Goal: Transaction & Acquisition: Obtain resource

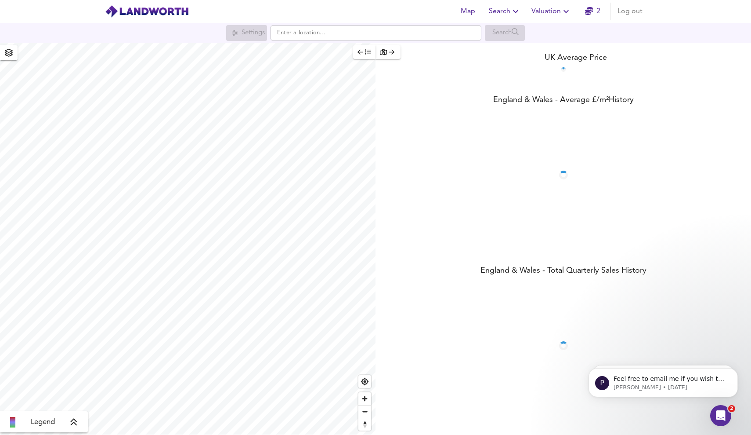
click at [532, 7] on span "Valuation" at bounding box center [552, 11] width 40 height 12
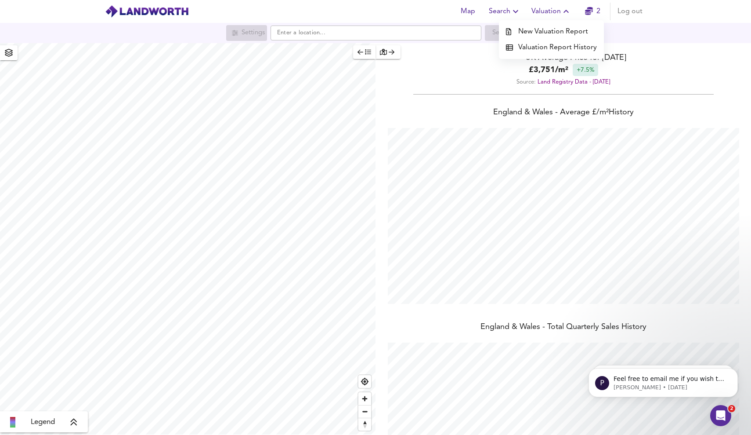
scroll to position [435, 751]
click at [535, 29] on li "New Valuation Report" at bounding box center [551, 32] width 105 height 16
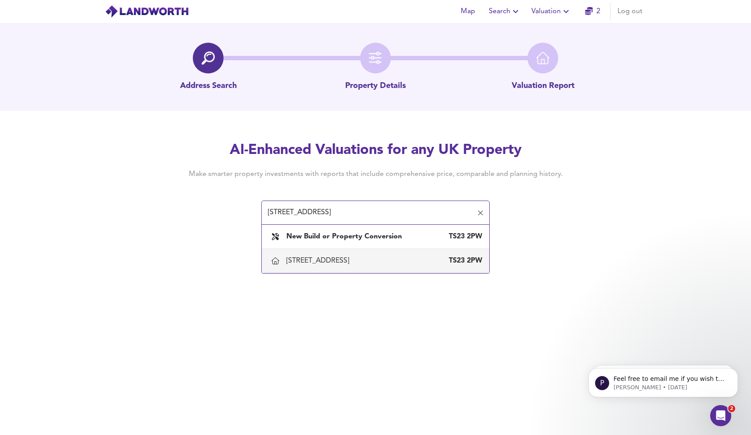
click at [353, 262] on div "[STREET_ADDRESS]" at bounding box center [319, 261] width 66 height 10
type input "[STREET_ADDRESS]"
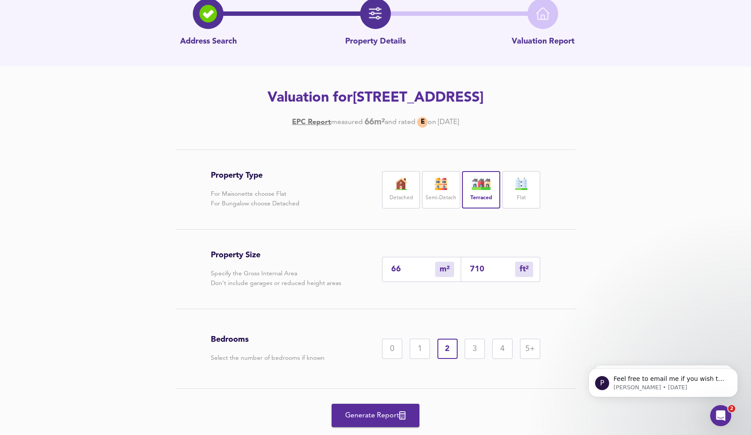
scroll to position [62, 0]
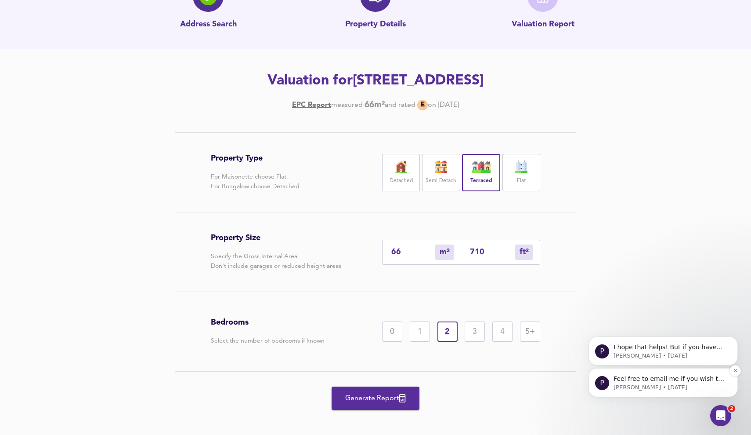
click at [646, 377] on span "Feel free to email me if you wish to discuss further - you can reach me directl…" at bounding box center [669, 391] width 111 height 33
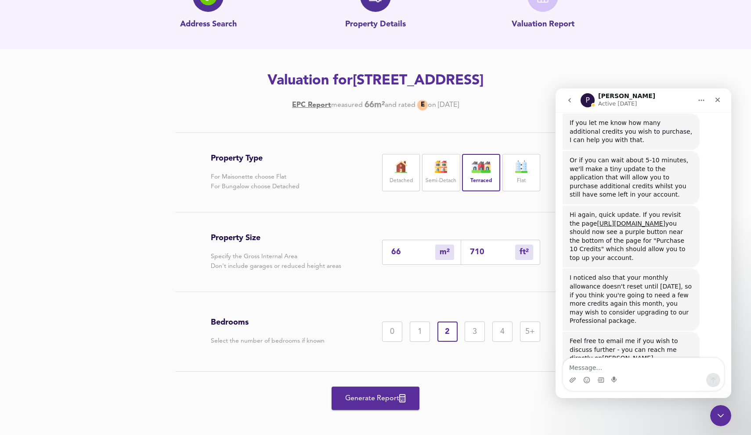
scroll to position [569, 0]
click at [667, 361] on textarea "Message…" at bounding box center [643, 365] width 161 height 15
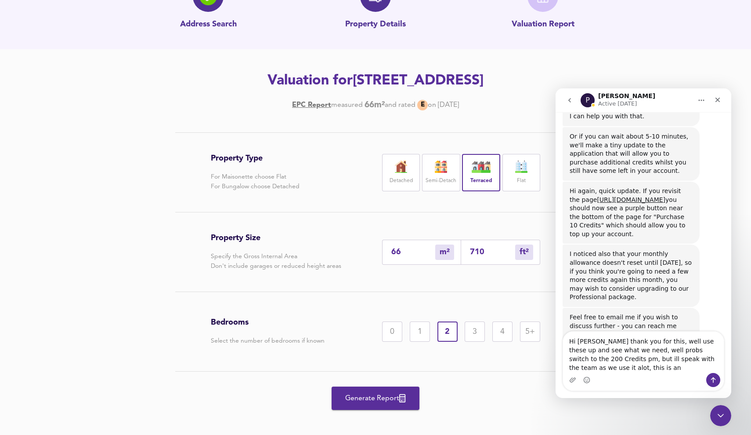
scroll to position [601, 0]
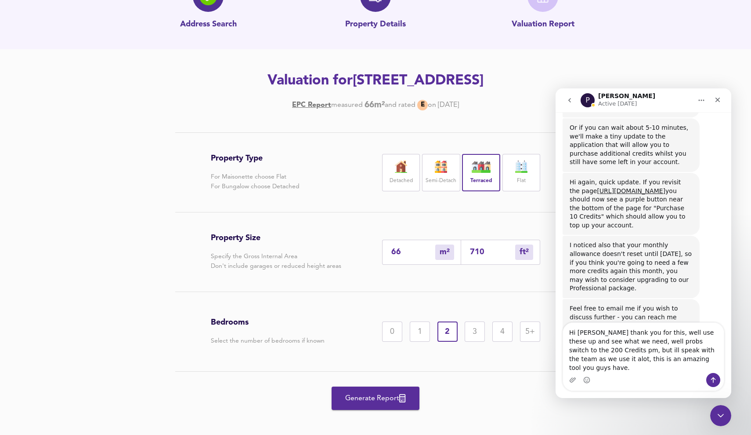
type textarea "Hi [PERSON_NAME] thank you for this, well use these up and see what we need, we…"
click at [715, 381] on icon "Send a message…" at bounding box center [713, 379] width 7 height 7
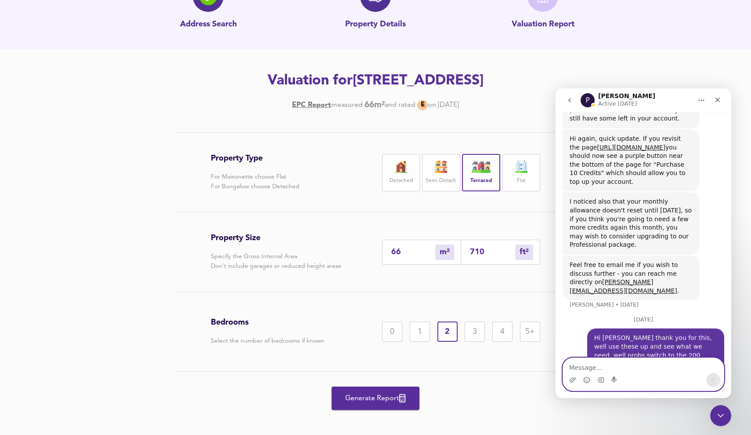
scroll to position [646, 0]
click at [387, 394] on span "Generate Report" at bounding box center [376, 398] width 70 height 12
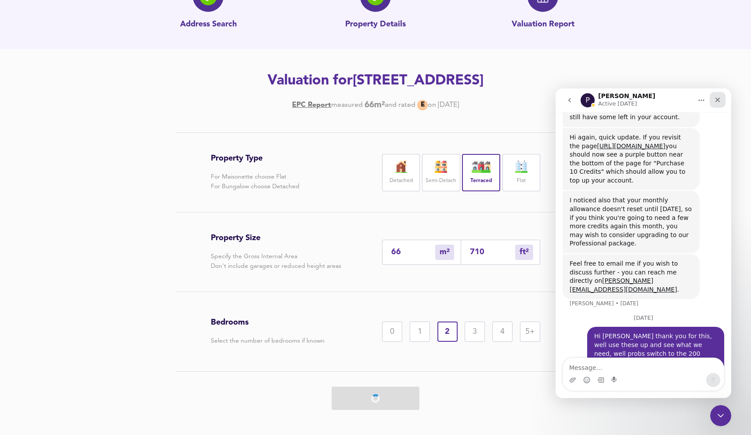
click at [717, 100] on icon "Close" at bounding box center [717, 99] width 7 height 7
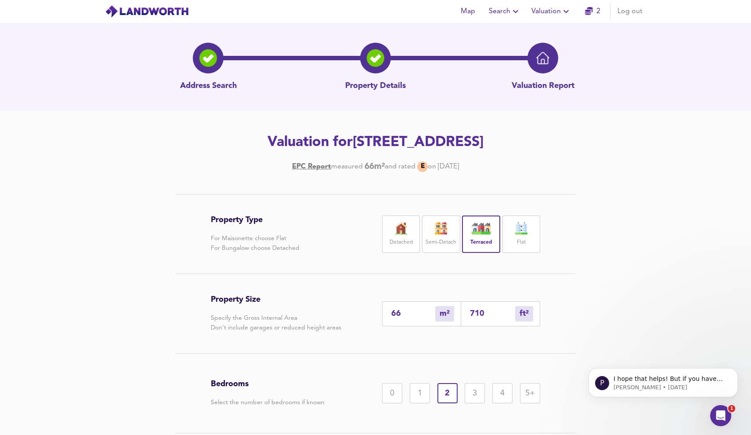
scroll to position [0, 0]
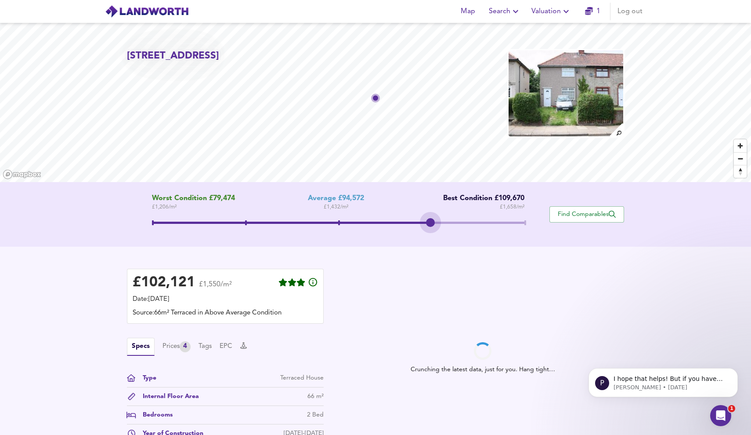
click at [439, 223] on span at bounding box center [338, 222] width 373 height 2
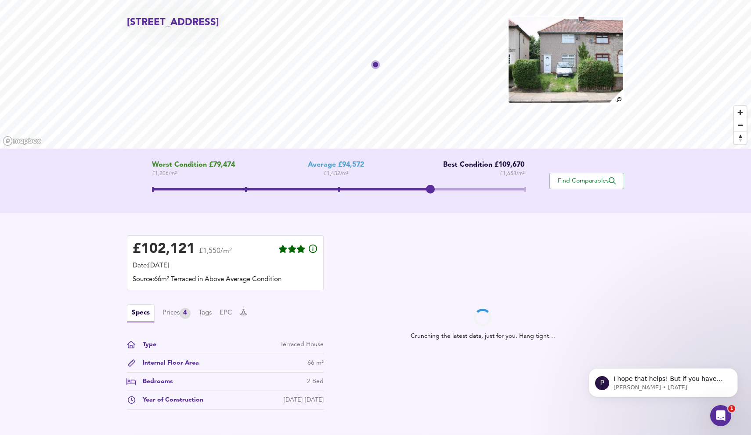
scroll to position [40, 0]
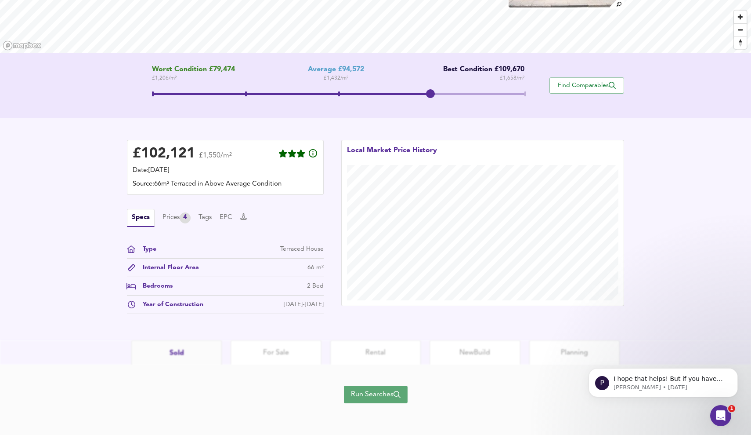
click at [393, 397] on span "Run Searches" at bounding box center [376, 394] width 50 height 12
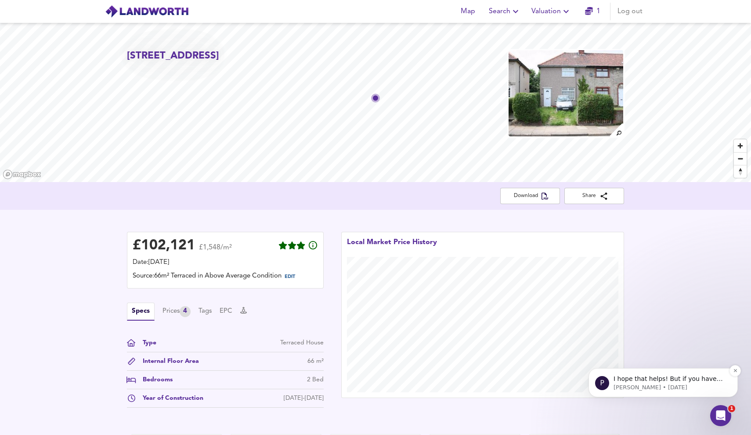
click at [700, 385] on p "[PERSON_NAME] • [DATE]" at bounding box center [670, 387] width 113 height 8
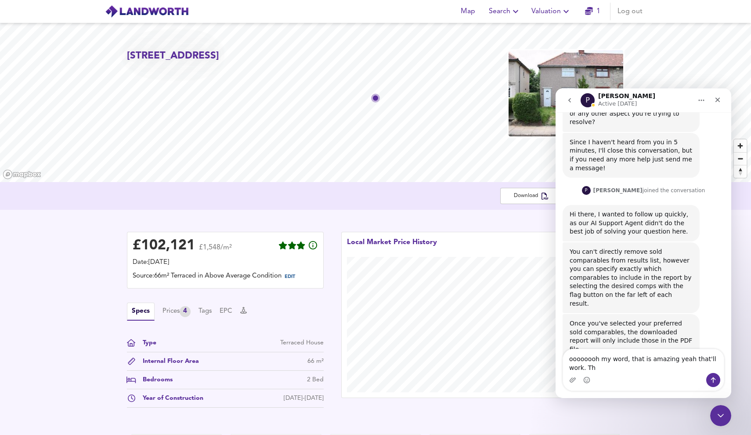
scroll to position [661, 0]
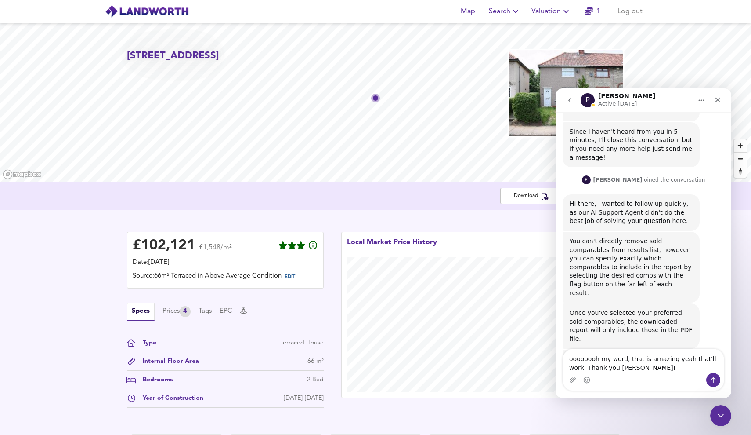
type textarea "oooooooh my word, that is amazing yeah that'll work. Thank you [PERSON_NAME]!!"
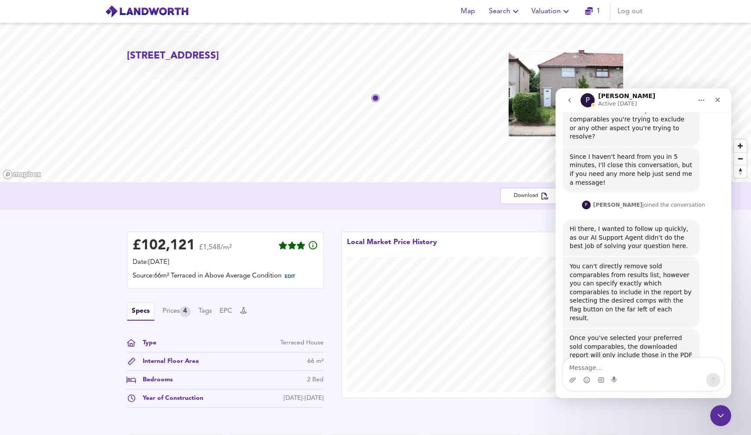
scroll to position [698, 0]
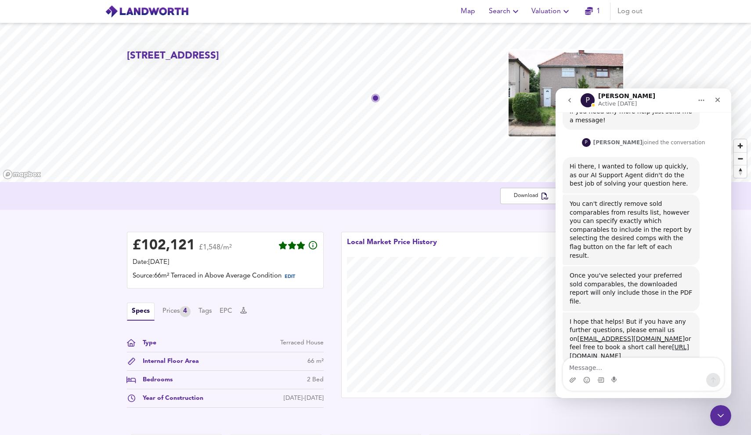
click at [563, 98] on button "go back" at bounding box center [570, 100] width 17 height 17
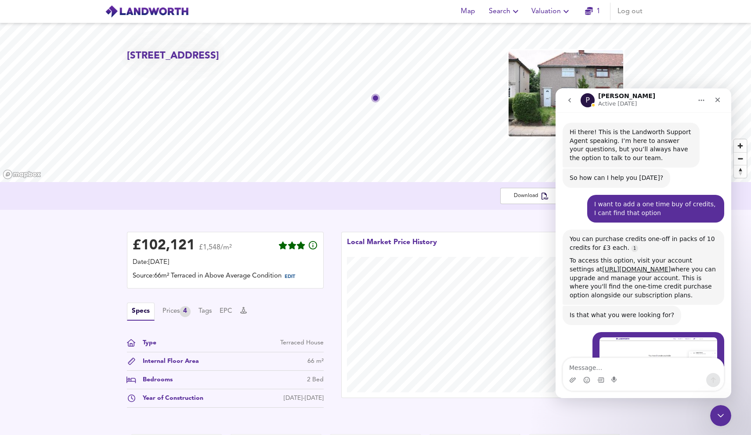
scroll to position [0, 0]
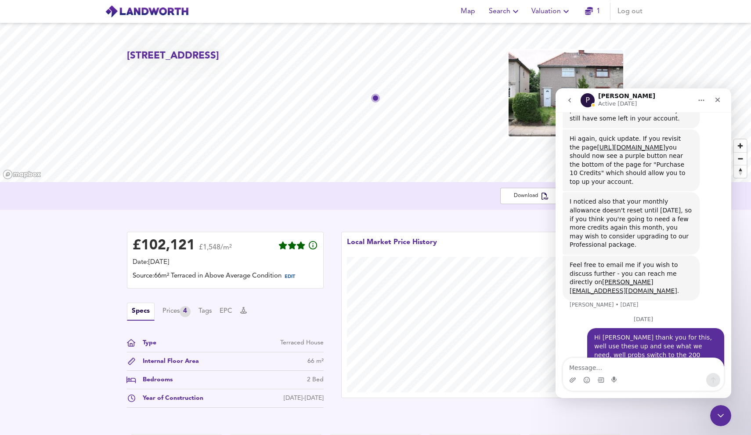
click at [566, 105] on button "go back" at bounding box center [570, 100] width 17 height 17
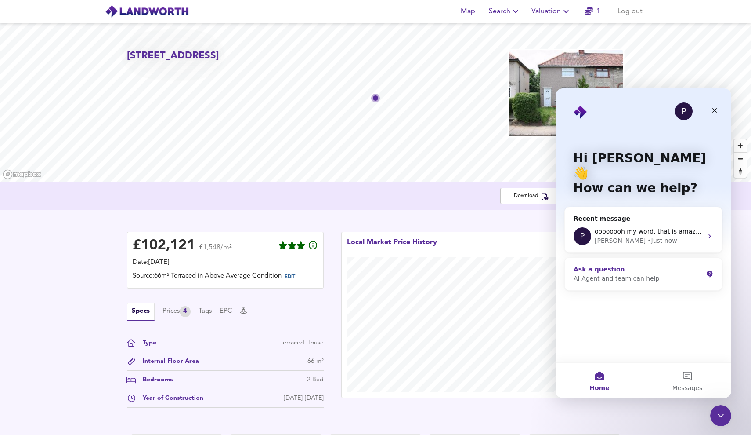
click at [674, 265] on div "Ask a question" at bounding box center [638, 269] width 129 height 9
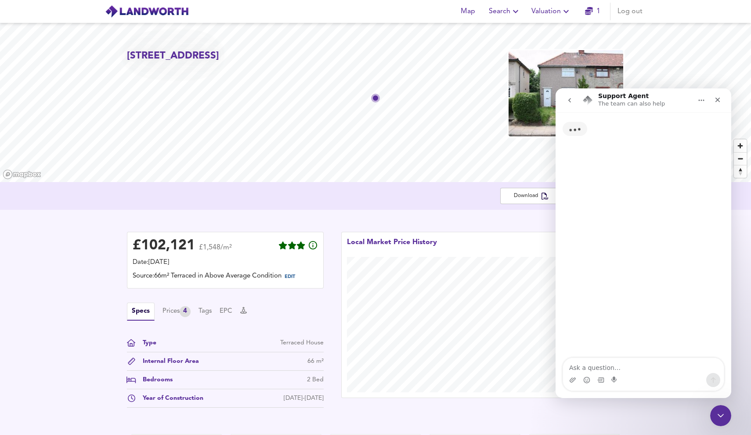
click at [569, 99] on icon "go back" at bounding box center [569, 100] width 7 height 7
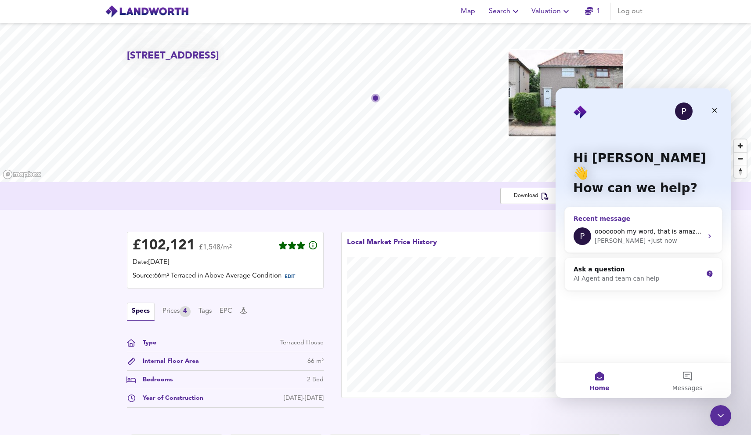
click at [625, 228] on span "oooooooh my word, that is amazing yeah that'll work. Thank you [PERSON_NAME]!!" at bounding box center [724, 231] width 258 height 7
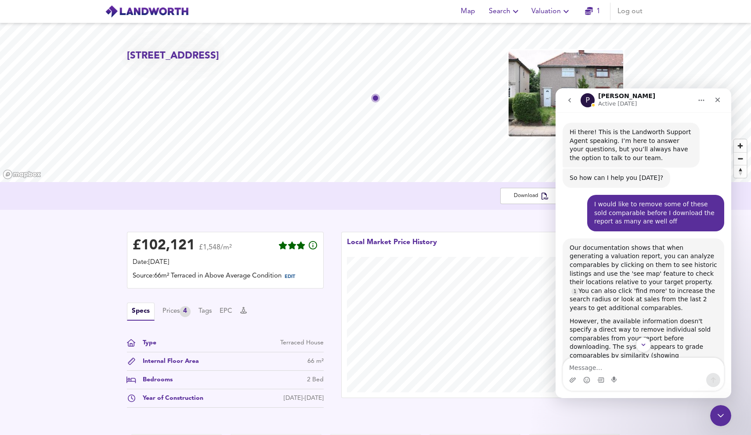
click at [569, 97] on icon "go back" at bounding box center [569, 100] width 7 height 7
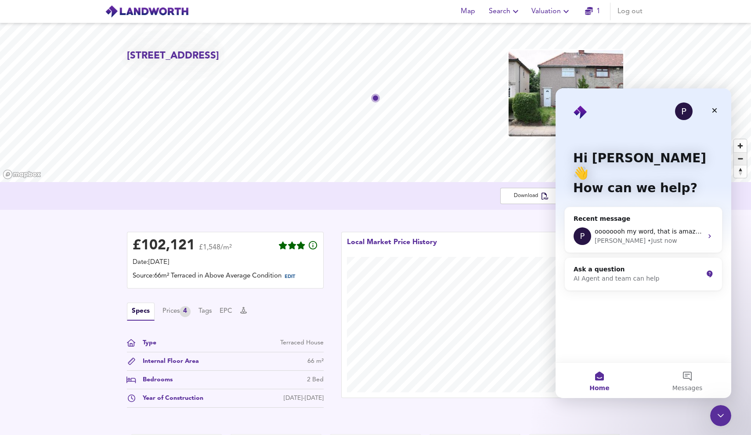
click at [739, 158] on span "Zoom out" at bounding box center [740, 158] width 13 height 12
click at [690, 375] on button "Messages" at bounding box center [688, 380] width 88 height 35
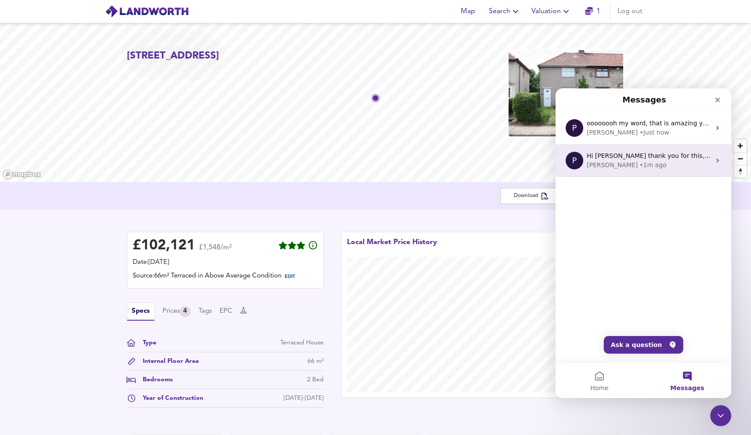
click at [640, 167] on div "• 1m ago" at bounding box center [653, 164] width 27 height 9
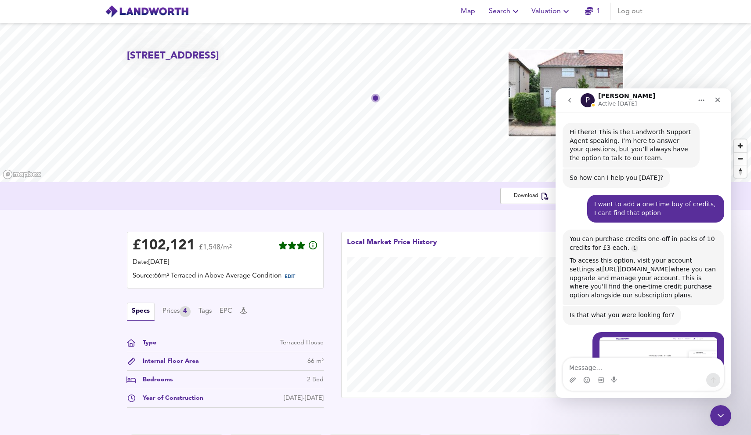
scroll to position [646, 0]
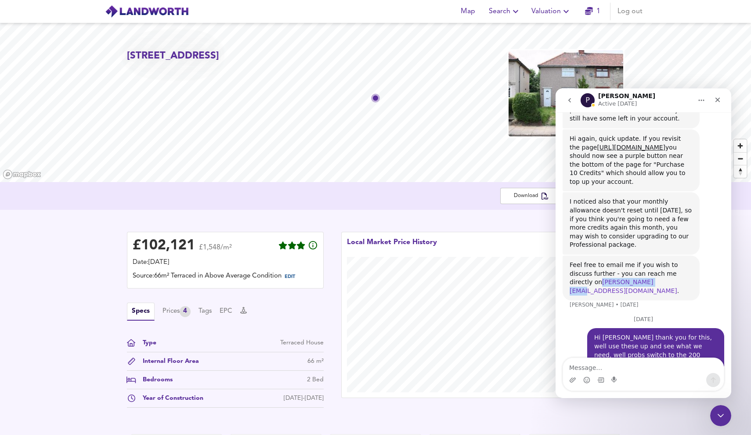
drag, startPoint x: 627, startPoint y: 261, endPoint x: 570, endPoint y: 260, distance: 57.1
click at [570, 261] on div "Feel free to email me if you wish to discuss further - you can reach me directl…" at bounding box center [631, 278] width 123 height 34
click at [711, 99] on div "Close" at bounding box center [718, 100] width 16 height 16
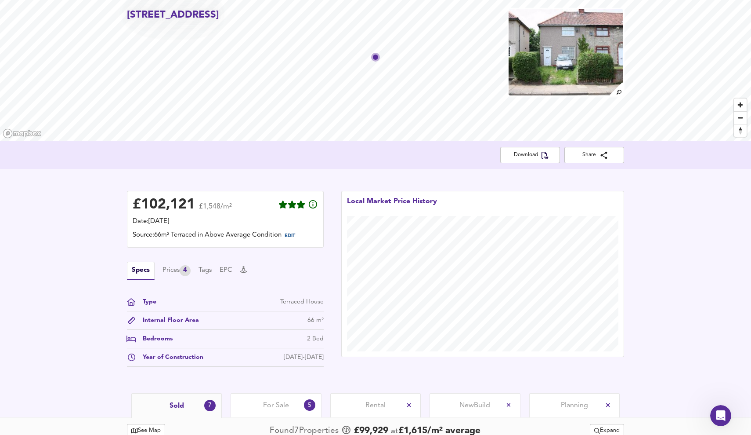
scroll to position [43, 0]
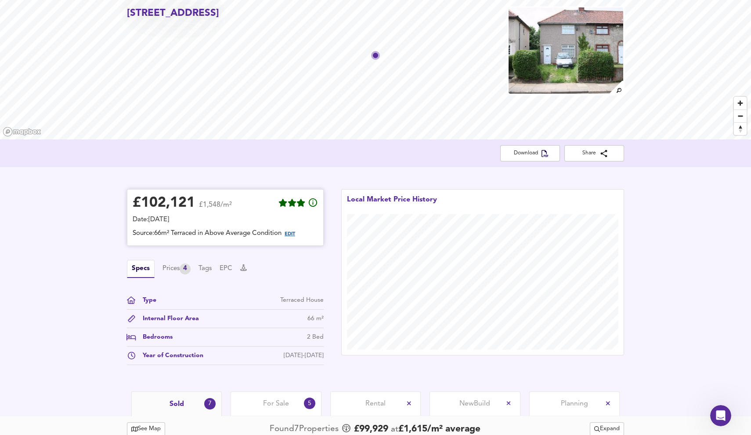
click at [293, 233] on span "EDIT" at bounding box center [290, 234] width 11 height 5
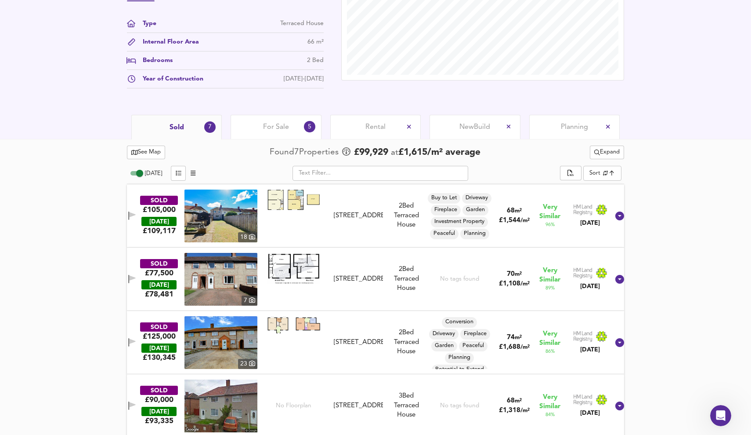
scroll to position [355, 0]
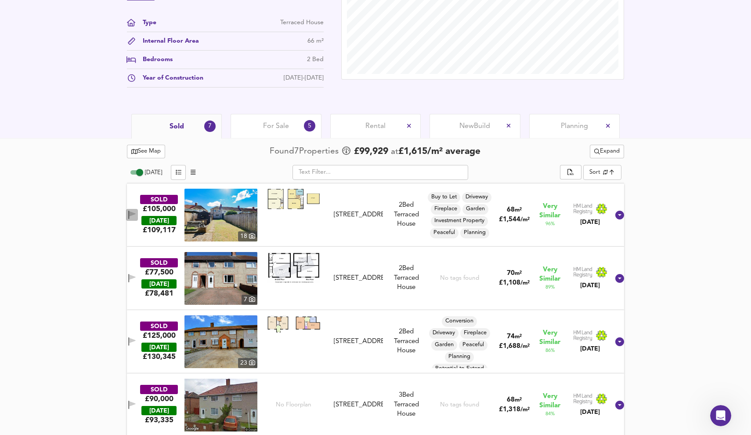
click at [135, 212] on icon "button" at bounding box center [132, 213] width 6 height 5
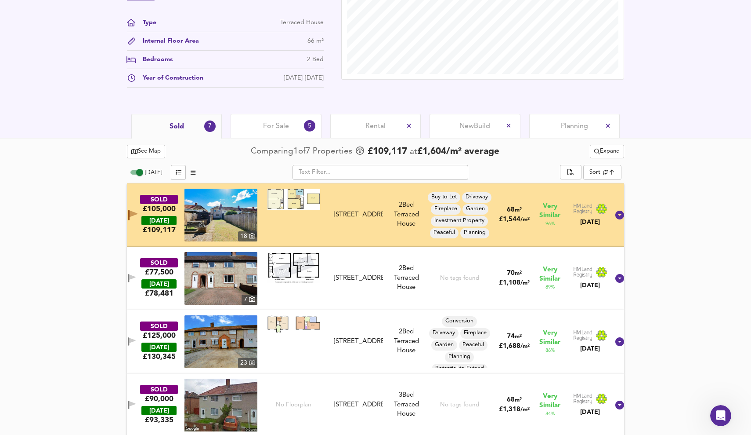
click at [138, 213] on icon "button" at bounding box center [134, 213] width 8 height 7
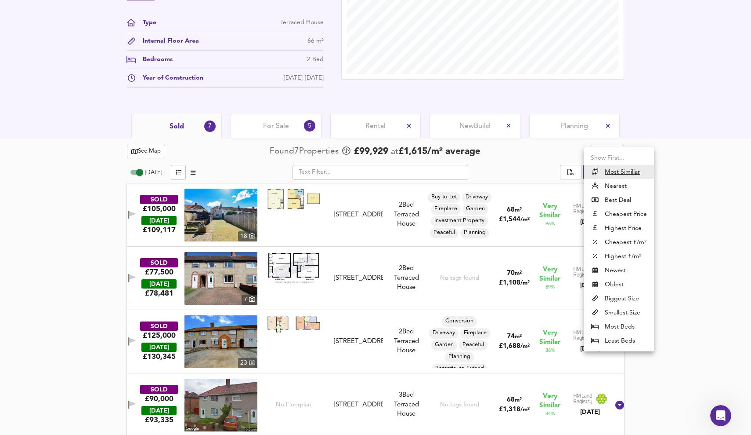
click at [628, 229] on li "Highest Price" at bounding box center [619, 228] width 70 height 14
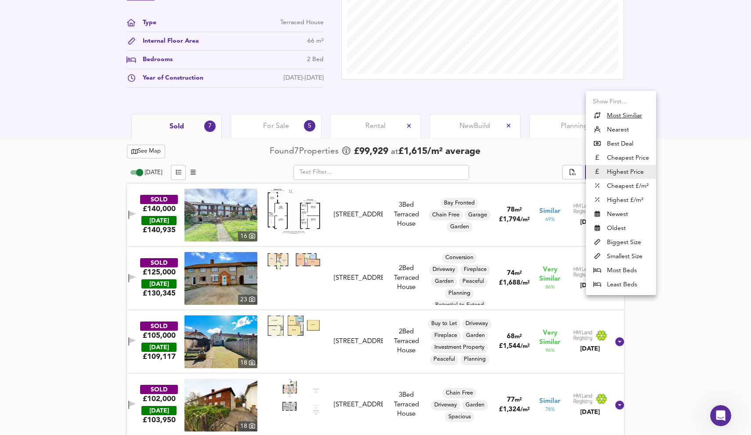
click at [627, 109] on li "Most Similiar" at bounding box center [621, 116] width 70 height 14
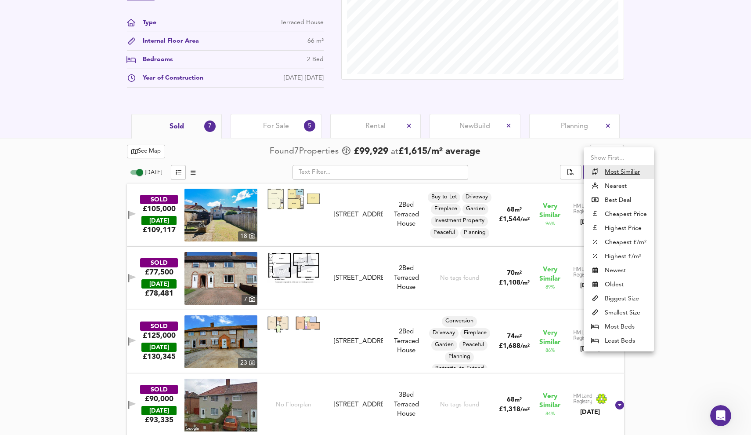
click at [634, 225] on li "Highest Price" at bounding box center [619, 228] width 70 height 14
type input "expensive"
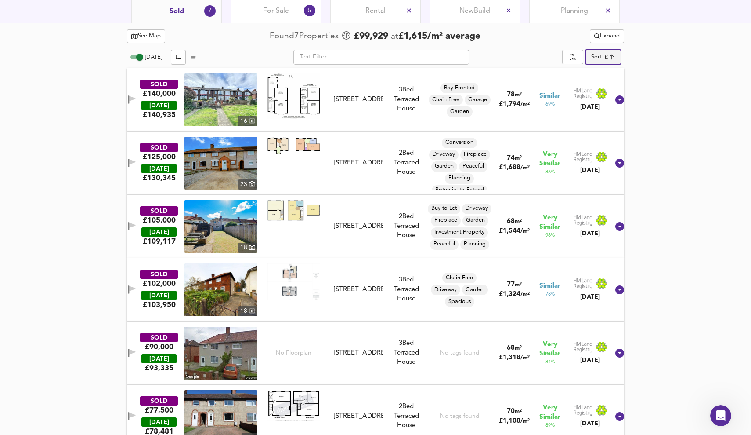
scroll to position [475, 0]
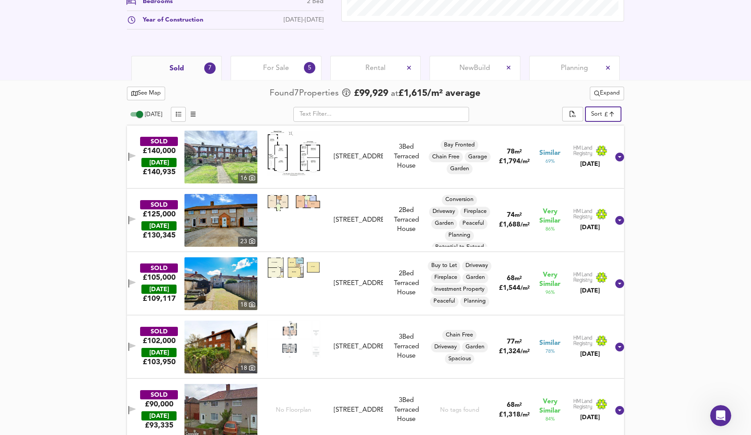
click at [367, 76] on div "Rental" at bounding box center [375, 68] width 91 height 24
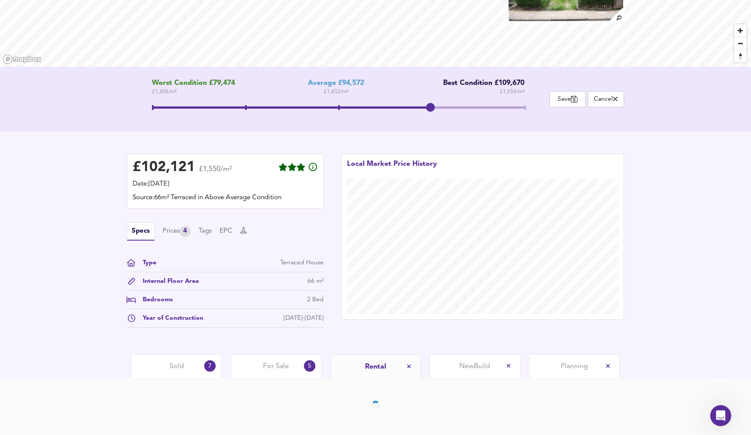
scroll to position [116, 0]
click at [284, 363] on span "For Sale" at bounding box center [276, 366] width 26 height 10
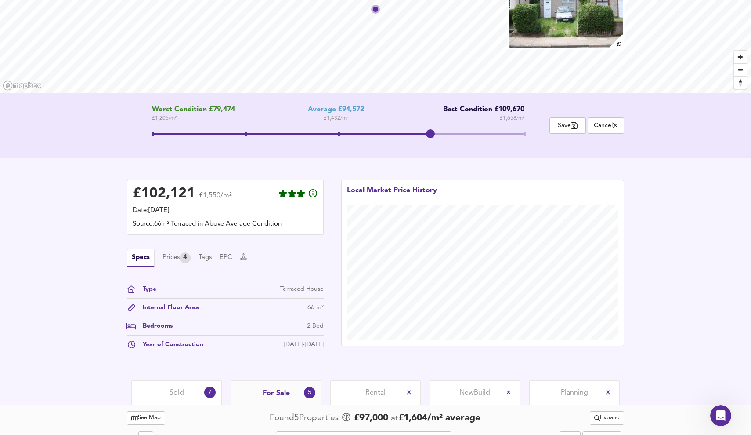
scroll to position [178, 0]
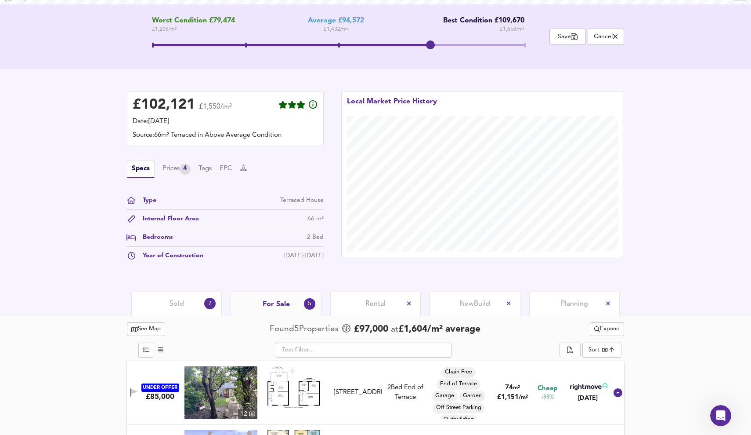
click at [197, 306] on div "Sold 7" at bounding box center [176, 303] width 91 height 24
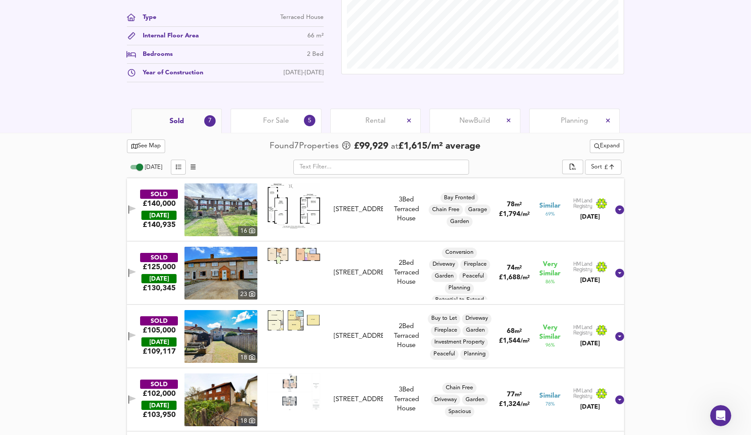
scroll to position [406, 0]
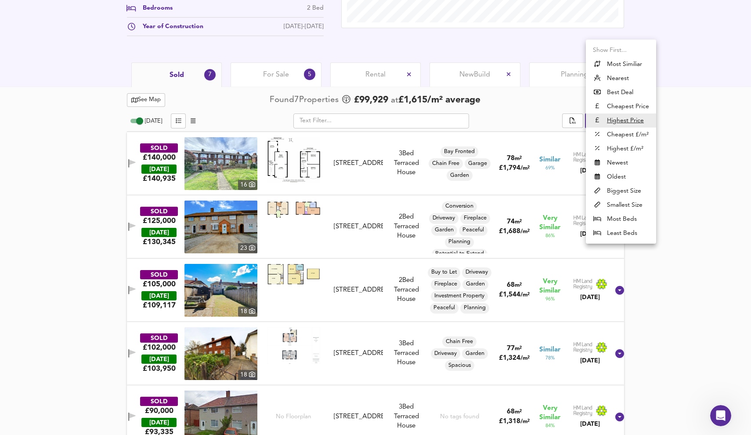
click at [631, 65] on li "Most Similiar" at bounding box center [621, 64] width 70 height 14
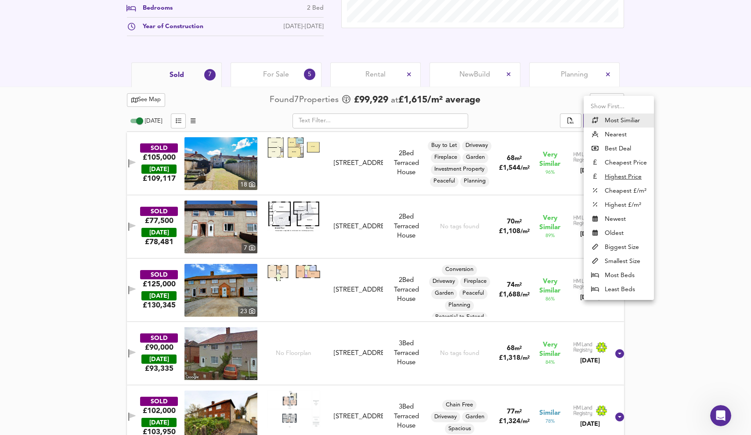
click at [634, 248] on li "Biggest Size" at bounding box center [619, 247] width 70 height 14
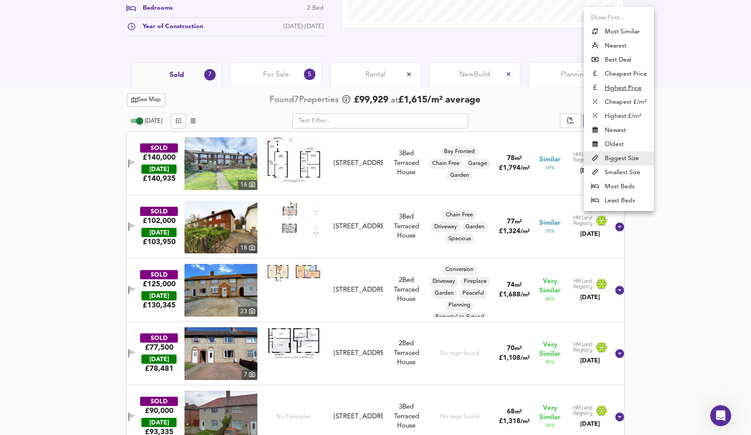
click at [629, 33] on li "Most Similiar" at bounding box center [619, 32] width 70 height 14
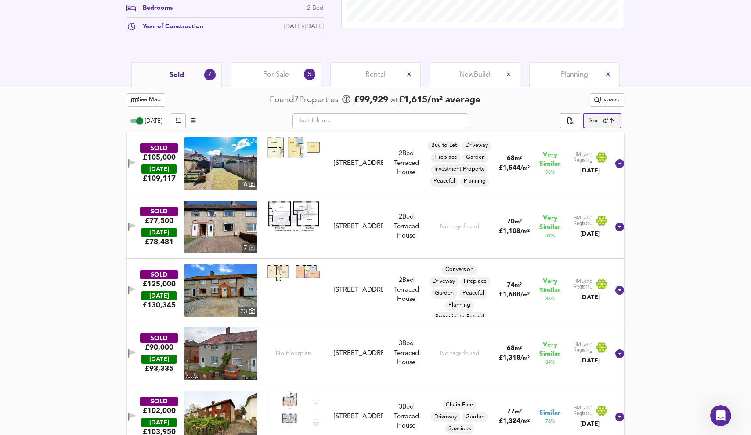
type input "similarityscore"
click at [135, 162] on icon "button" at bounding box center [132, 162] width 6 height 5
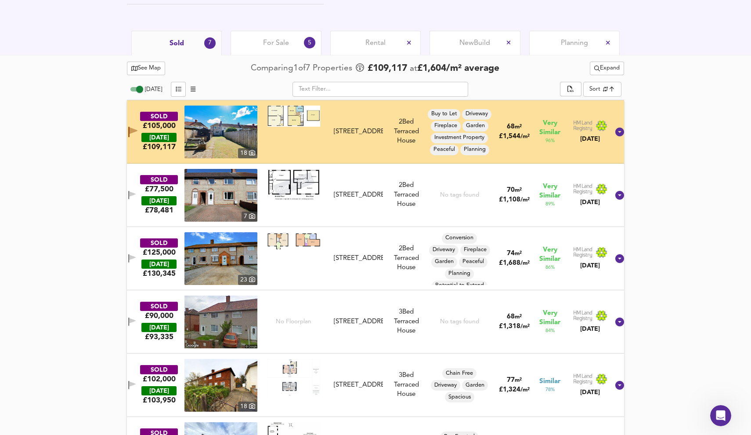
scroll to position [515, 0]
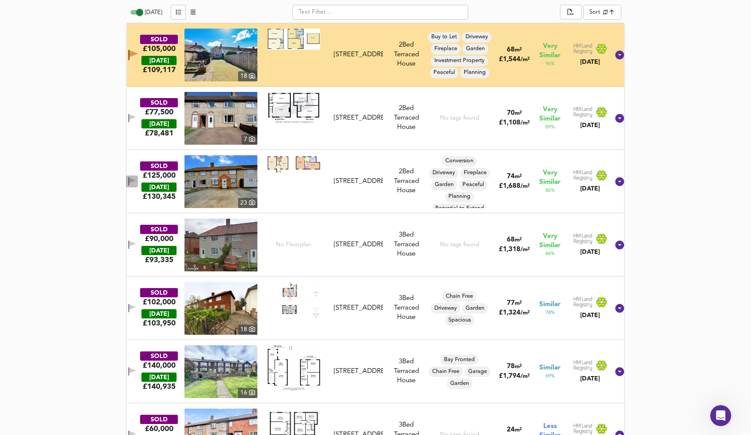
click at [135, 181] on icon "button" at bounding box center [132, 180] width 6 height 5
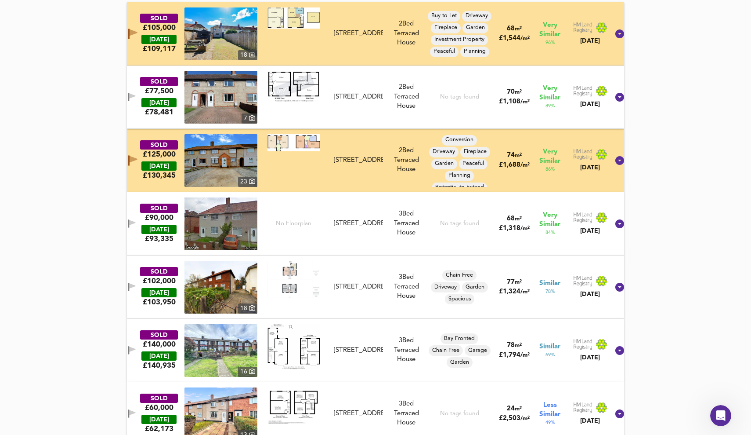
scroll to position [538, 0]
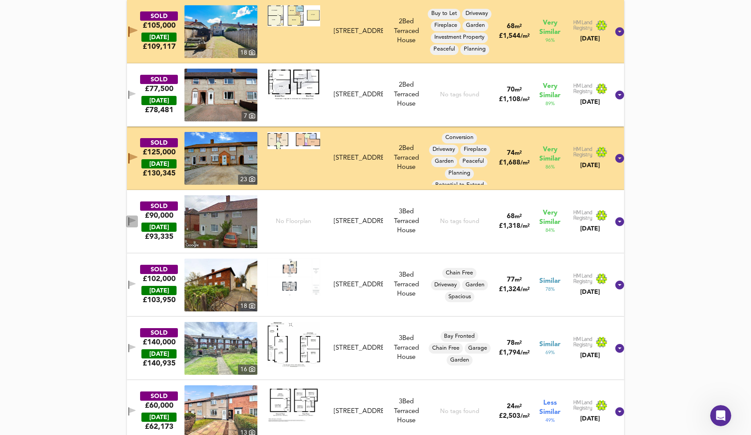
click at [129, 219] on icon "button" at bounding box center [128, 221] width 1 height 8
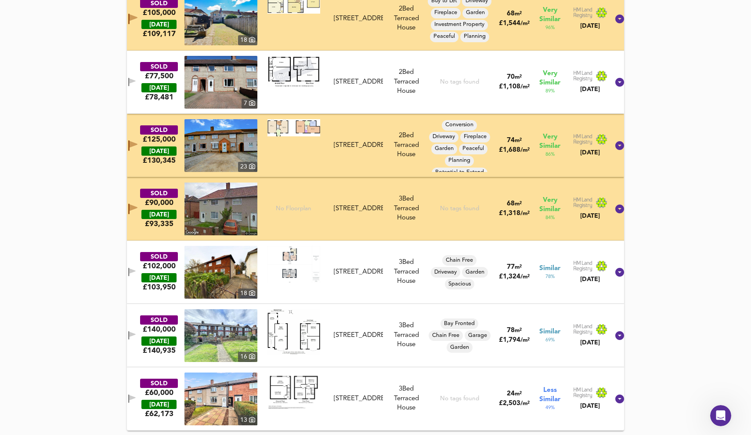
scroll to position [551, 0]
click at [134, 269] on button "button" at bounding box center [132, 272] width 12 height 12
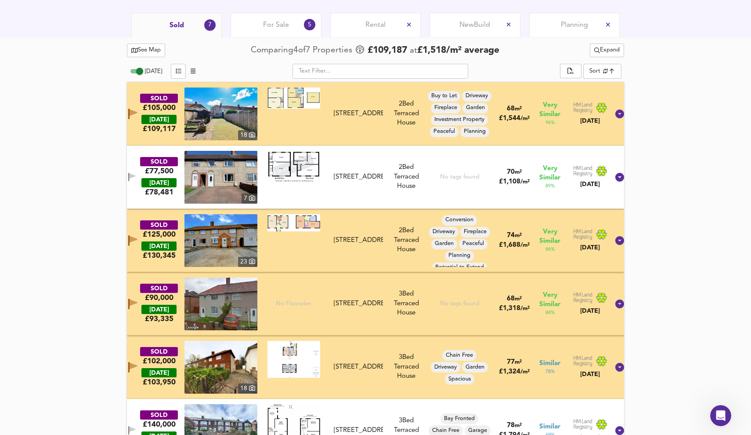
scroll to position [455, 0]
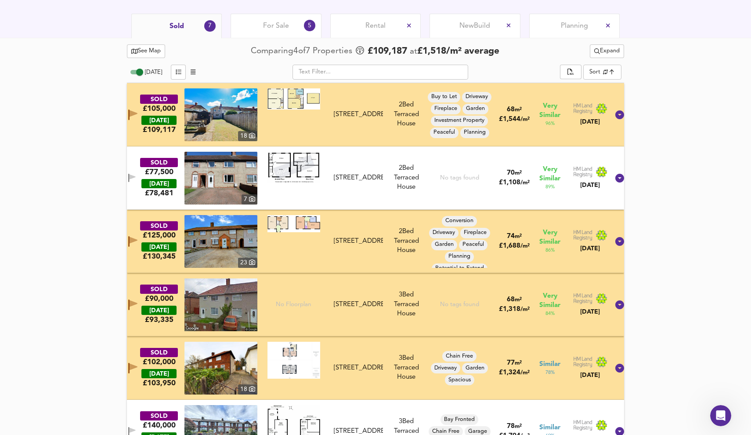
click at [256, 113] on img at bounding box center [221, 114] width 73 height 53
click at [239, 239] on img at bounding box center [221, 241] width 73 height 53
click at [238, 299] on img at bounding box center [221, 304] width 73 height 53
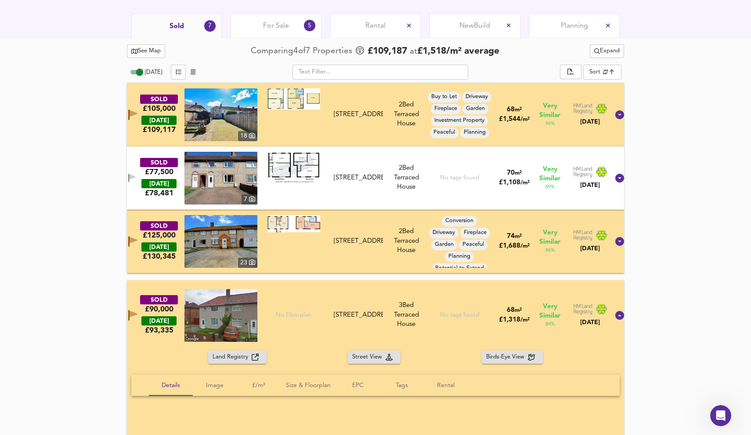
click at [153, 360] on div "Land Registry Street View Birds-Eye View" at bounding box center [375, 357] width 497 height 14
click at [299, 294] on div "No Floorplan" at bounding box center [293, 315] width 73 height 53
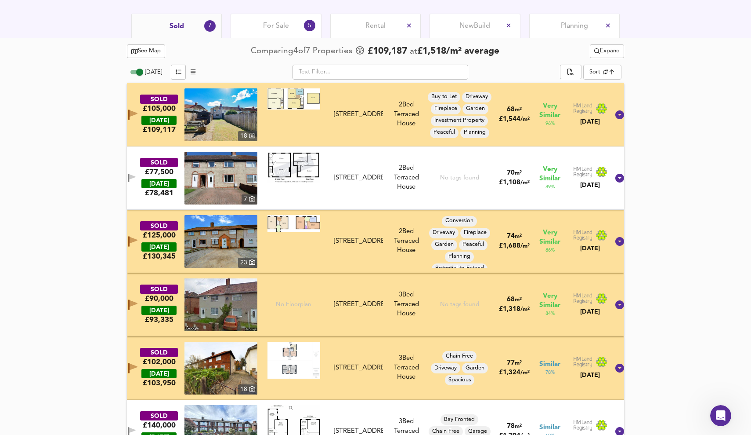
click at [294, 350] on img at bounding box center [294, 359] width 53 height 37
click at [218, 355] on img at bounding box center [221, 367] width 73 height 53
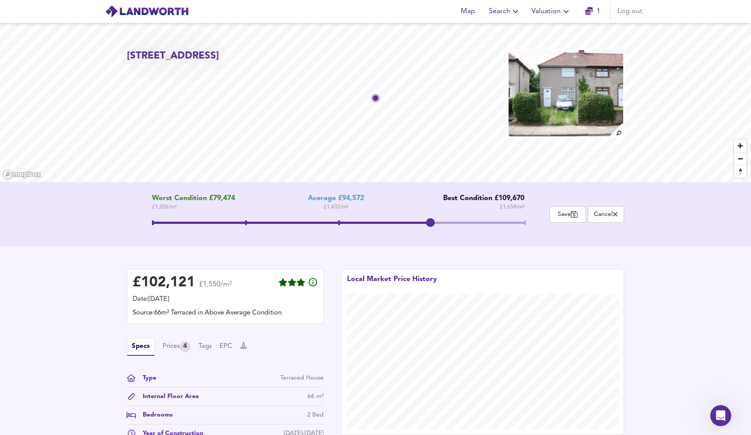
scroll to position [0, 0]
click at [604, 103] on img at bounding box center [566, 93] width 116 height 88
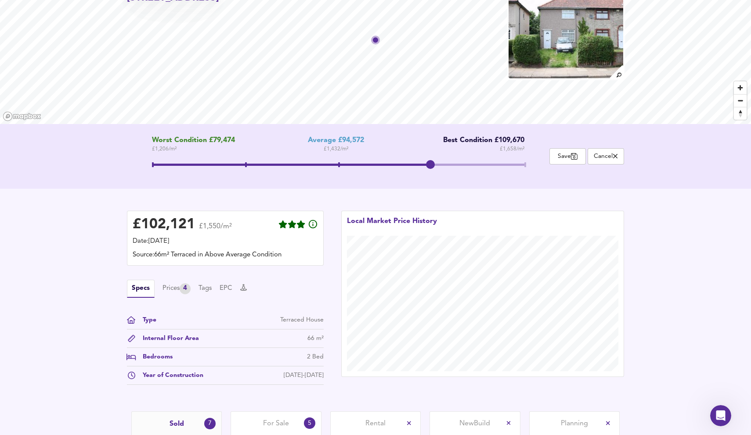
scroll to position [80, 0]
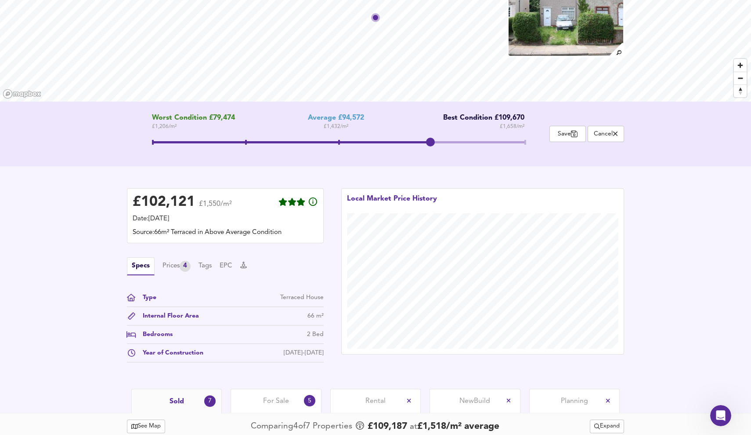
click at [243, 265] on div "Specs Prices 4 Tags EPC" at bounding box center [225, 266] width 197 height 18
click at [232, 264] on button "EPC" at bounding box center [226, 266] width 13 height 10
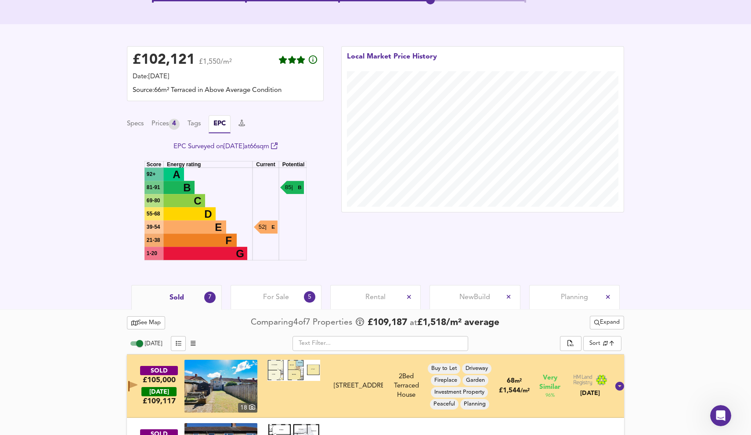
scroll to position [221, 0]
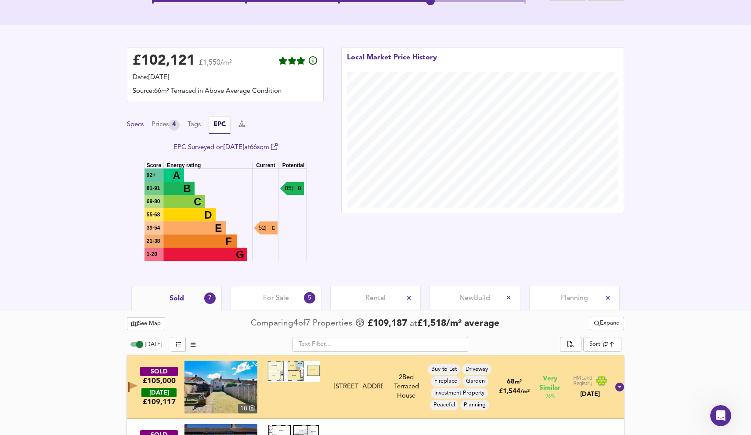
click at [140, 126] on button "Specs" at bounding box center [135, 125] width 17 height 10
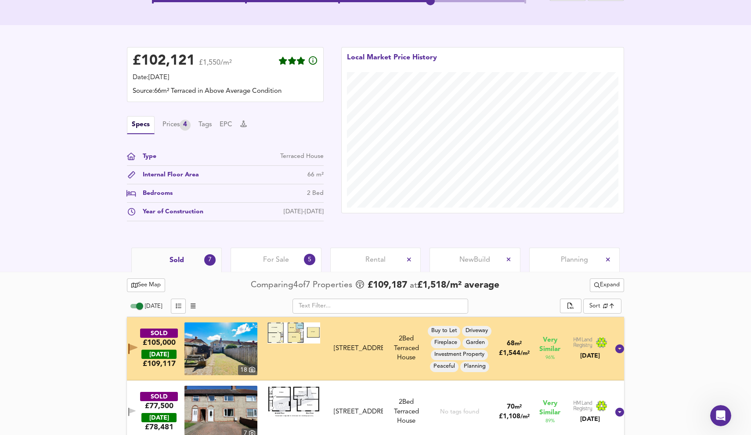
click at [602, 266] on div "Planning" at bounding box center [574, 259] width 91 height 24
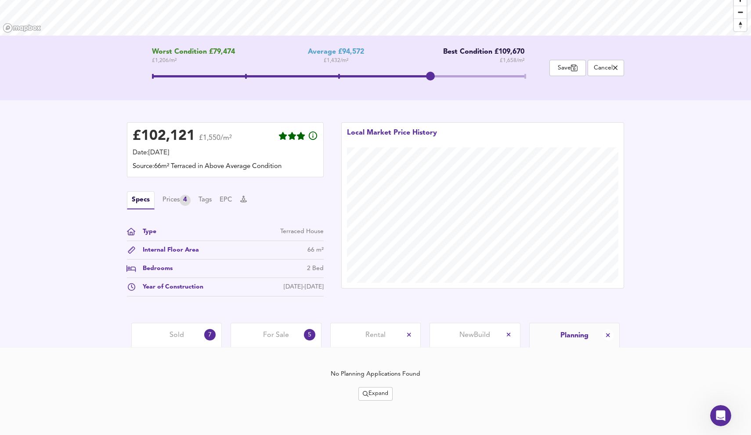
scroll to position [146, 0]
click at [369, 392] on span "Expand" at bounding box center [375, 393] width 25 height 10
click at [397, 408] on li "50m 100m" at bounding box center [375, 411] width 65 height 14
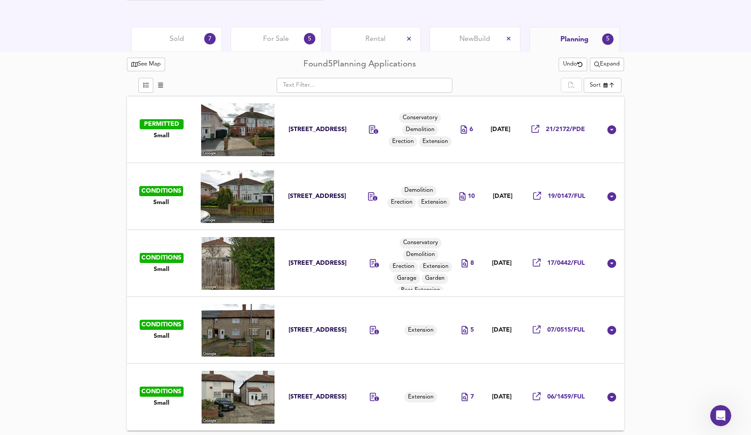
scroll to position [442, 0]
click at [573, 326] on div "07/0515/FUL" at bounding box center [559, 330] width 52 height 9
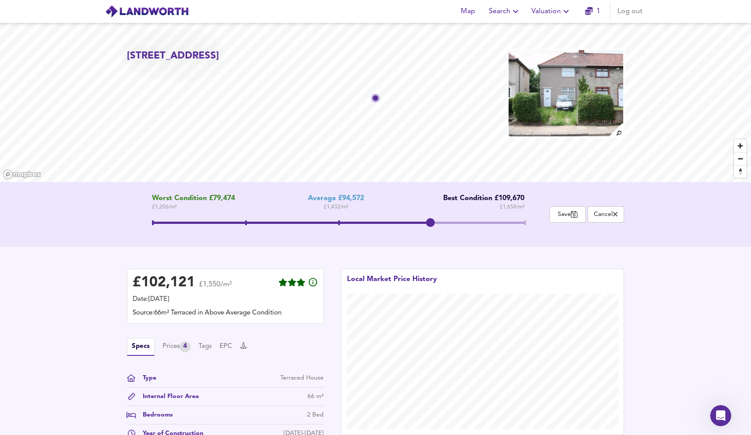
scroll to position [0, 0]
click at [558, 12] on span "Valuation" at bounding box center [552, 11] width 40 height 12
click at [559, 31] on li "New Valuation Report" at bounding box center [551, 32] width 105 height 16
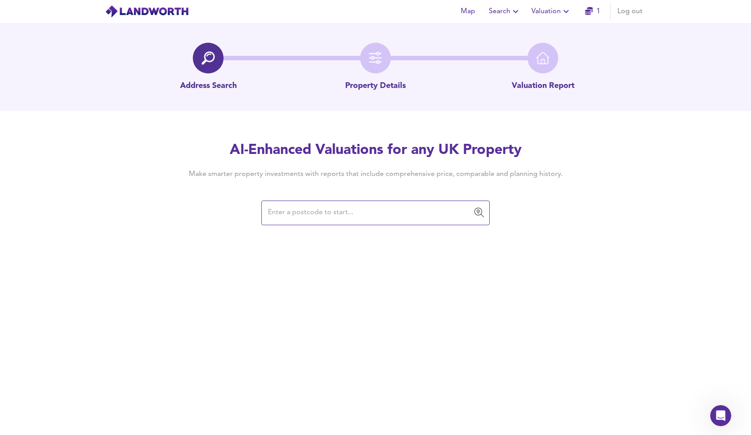
click at [553, 6] on span "Valuation" at bounding box center [552, 11] width 40 height 12
click at [552, 47] on li "Valuation Report History" at bounding box center [551, 48] width 105 height 16
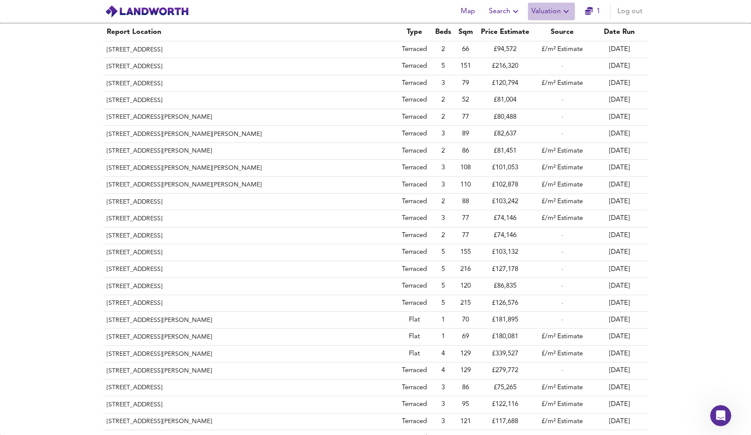
click at [551, 9] on span "Valuation" at bounding box center [552, 11] width 40 height 12
click at [549, 29] on li "New Valuation Report" at bounding box center [551, 32] width 105 height 16
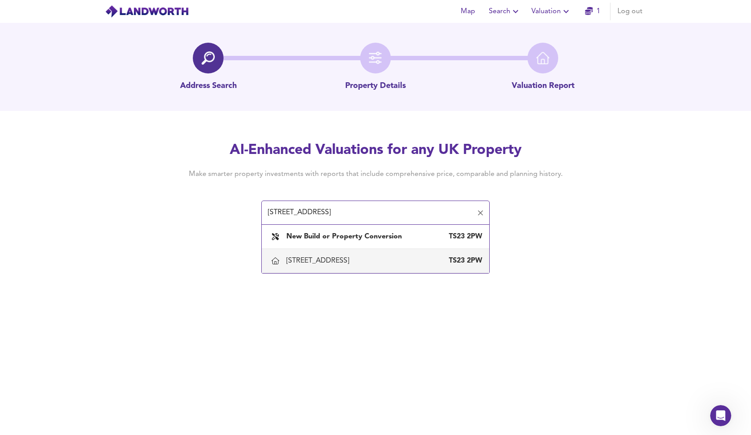
click at [353, 261] on div "[STREET_ADDRESS]" at bounding box center [319, 261] width 66 height 10
type input "[STREET_ADDRESS]"
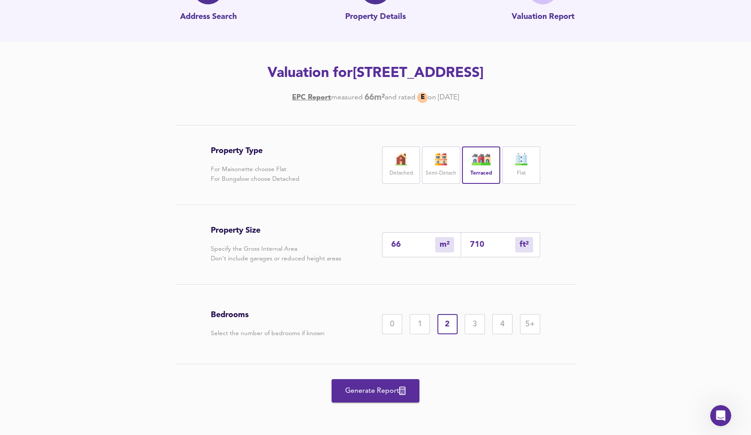
scroll to position [69, 0]
click at [421, 243] on input "66" at bounding box center [414, 244] width 44 height 9
type input "6"
type input "65"
type input "69"
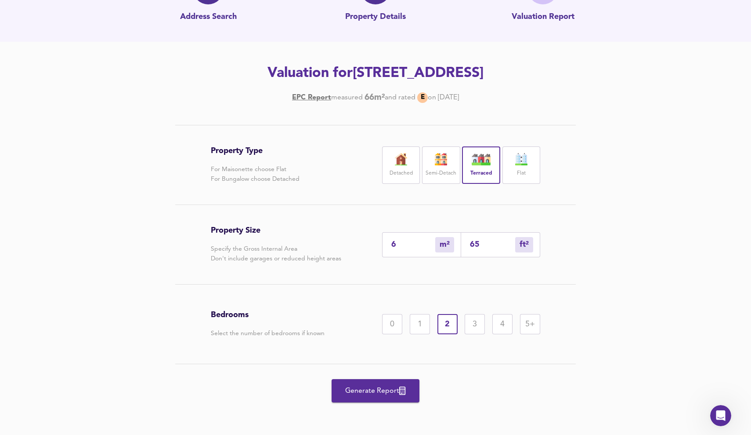
type input "743"
type input "69"
click at [616, 316] on div "Property Type For Maisonette choose Flat For Bungalow choose Detached Detached …" at bounding box center [375, 280] width 751 height 310
click at [395, 385] on span "Generate Report" at bounding box center [376, 390] width 70 height 12
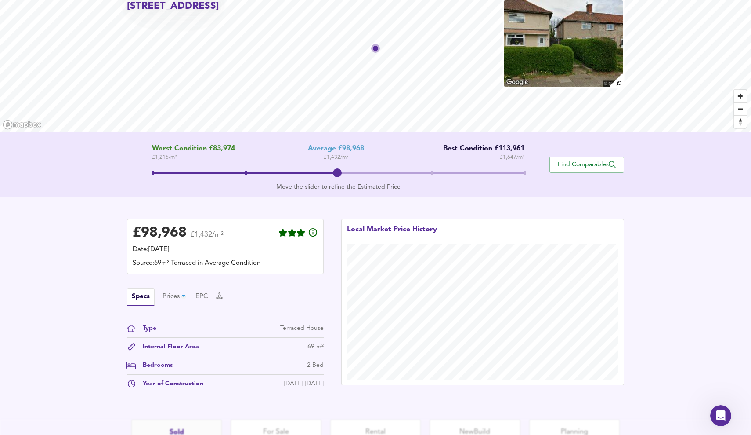
scroll to position [92, 0]
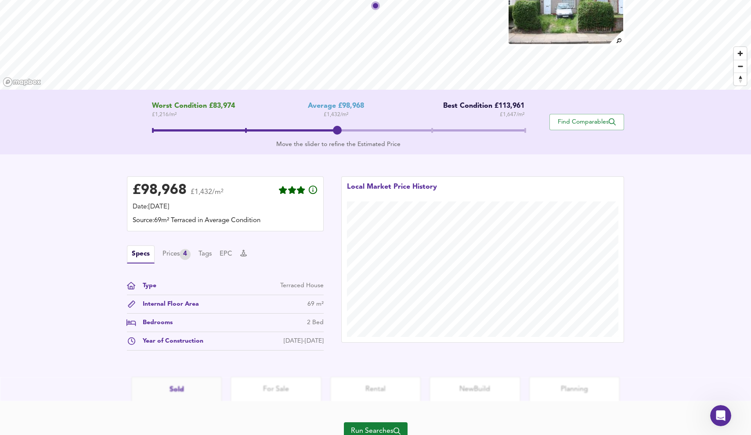
click at [436, 131] on span at bounding box center [338, 130] width 373 height 2
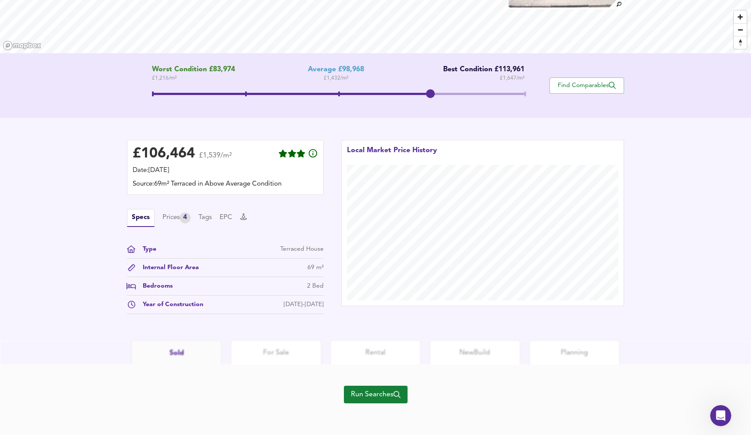
scroll to position [129, 0]
click at [370, 400] on span "Run Searches" at bounding box center [376, 394] width 50 height 12
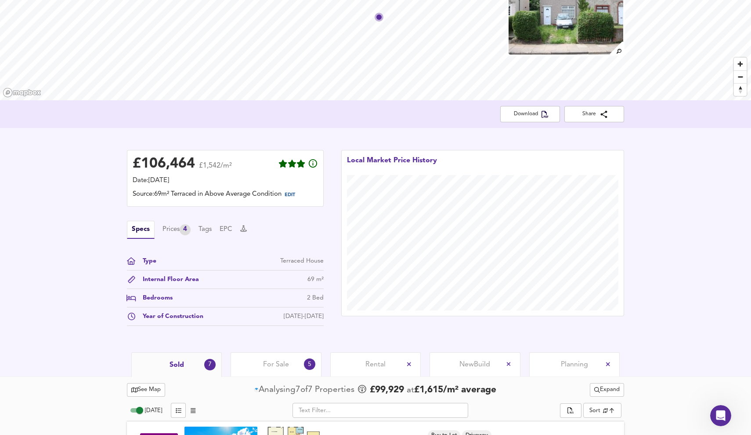
scroll to position [80, 0]
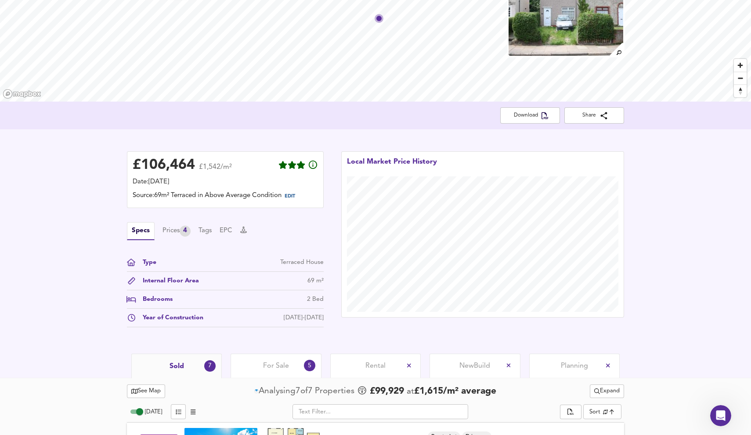
click at [291, 370] on div "For Sale 5" at bounding box center [276, 365] width 91 height 24
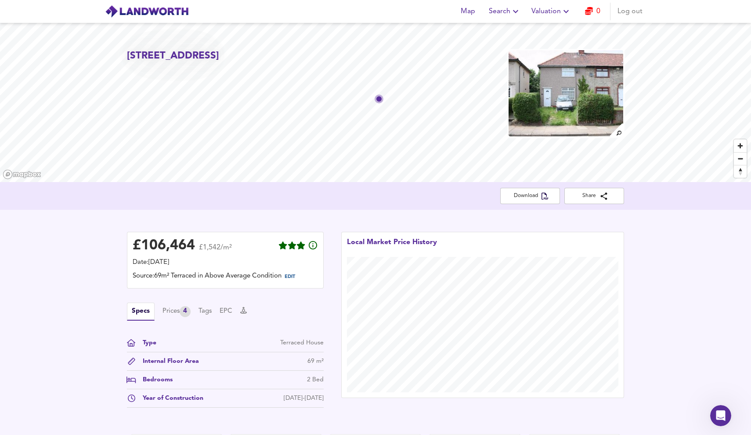
scroll to position [-1, 0]
click at [578, 8] on div "Map Search Valuation 0 Log out" at bounding box center [550, 12] width 192 height 18
click at [601, 16] on link "0" at bounding box center [592, 11] width 15 height 12
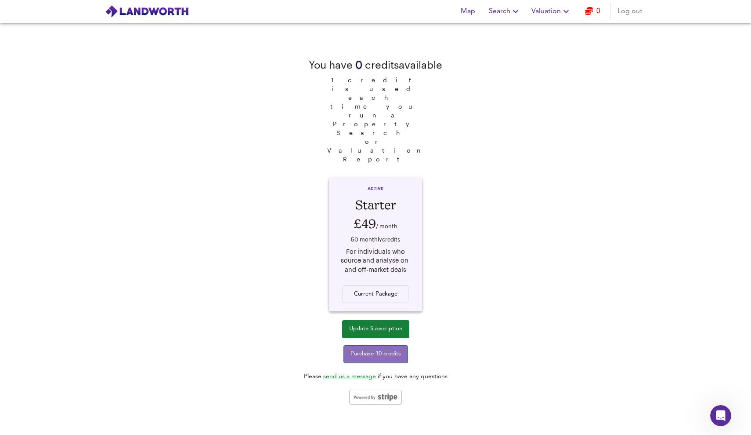
click at [388, 349] on span "Purchase 10 credits" at bounding box center [376, 354] width 51 height 10
click at [546, 16] on span "Valuation" at bounding box center [552, 11] width 40 height 12
click at [545, 28] on li "New Valuation Report" at bounding box center [551, 32] width 105 height 16
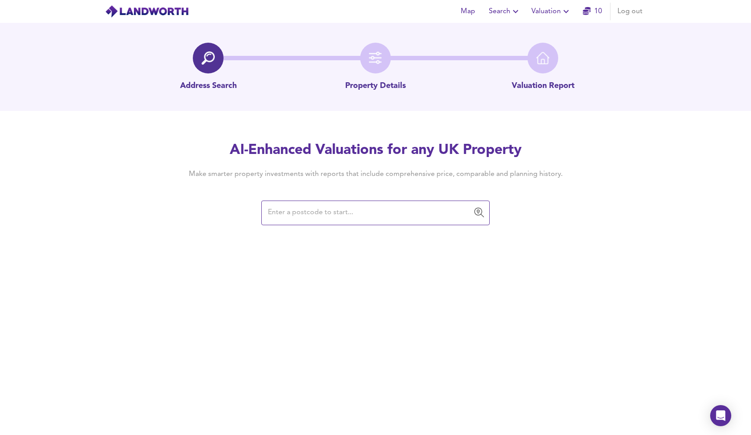
paste input "76 Hatfield Road, Billingham, TS23 3AL"
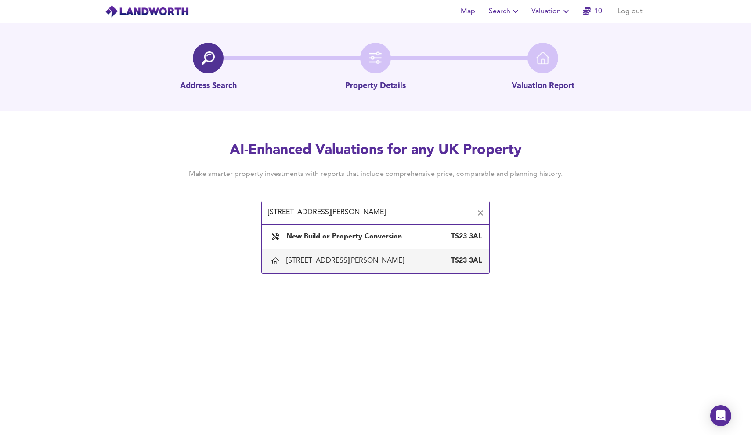
click at [352, 265] on div "76 Hatfield Road, Billingham, Stockton-on-tees" at bounding box center [346, 261] width 121 height 10
type input "76 Hatfield Road, Billingham, Stockton-on-tees"
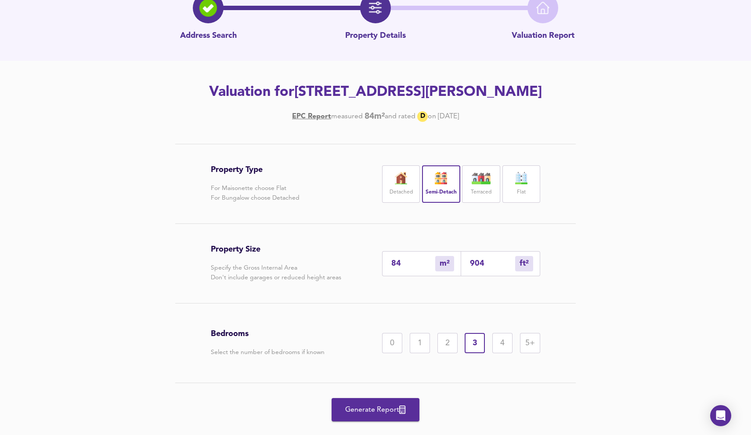
scroll to position [65, 0]
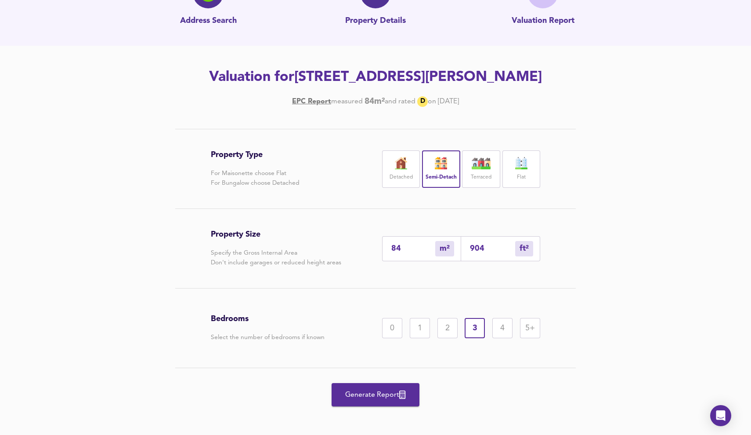
click at [388, 389] on span "Generate Report" at bounding box center [376, 394] width 70 height 12
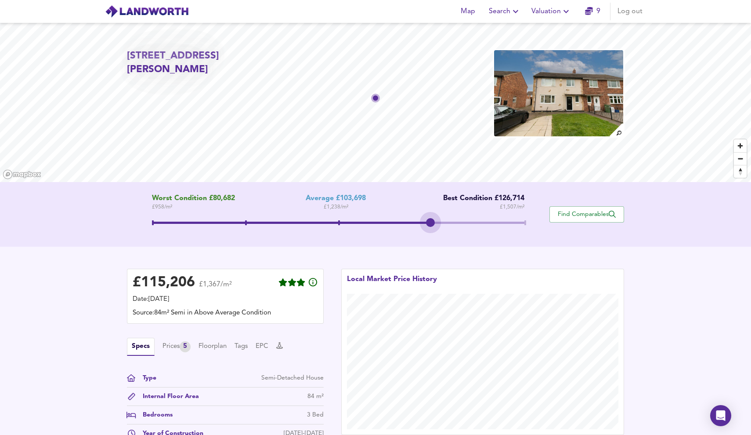
click at [437, 220] on span at bounding box center [338, 224] width 373 height 16
click at [506, 218] on span at bounding box center [338, 224] width 373 height 16
click at [431, 221] on span at bounding box center [432, 222] width 2 height 5
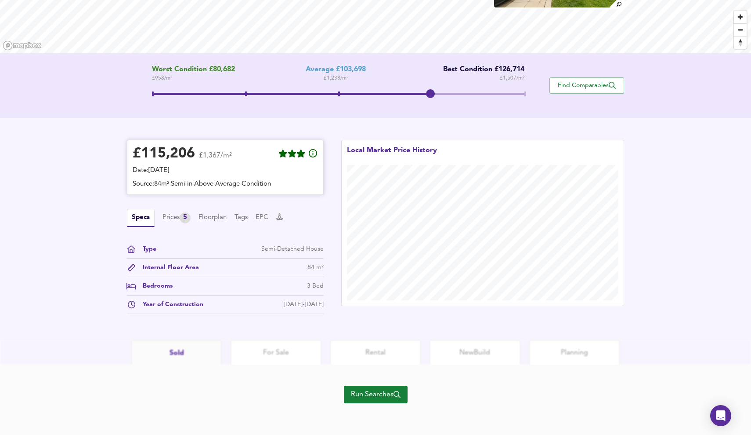
scroll to position [129, 0]
click at [521, 95] on span at bounding box center [338, 95] width 373 height 16
click at [437, 93] on span at bounding box center [338, 94] width 373 height 2
click at [399, 400] on span "Run Searches" at bounding box center [376, 394] width 50 height 12
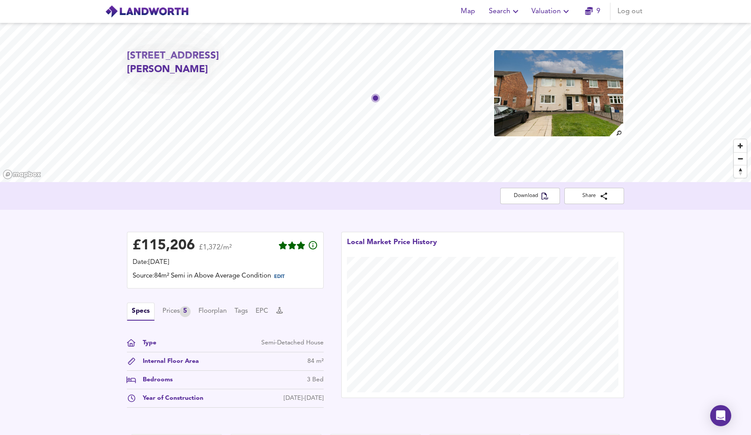
click at [593, 12] on link "9" at bounding box center [592, 11] width 15 height 12
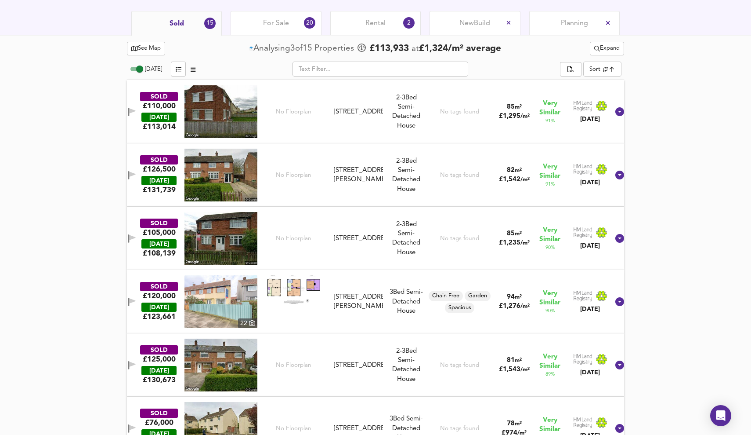
scroll to position [421, 0]
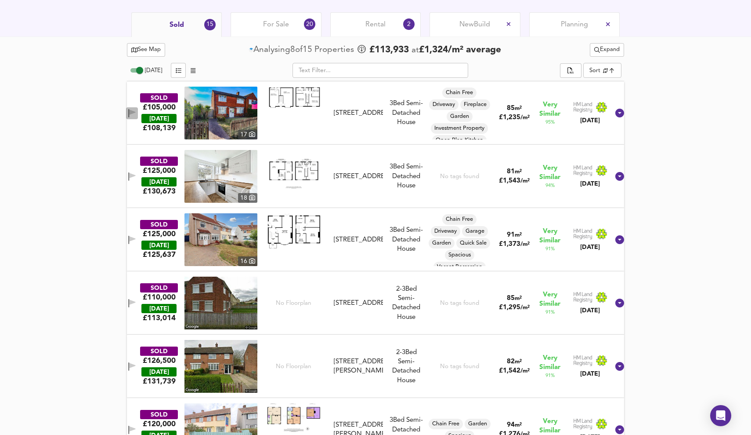
click at [135, 111] on icon "button" at bounding box center [132, 111] width 6 height 5
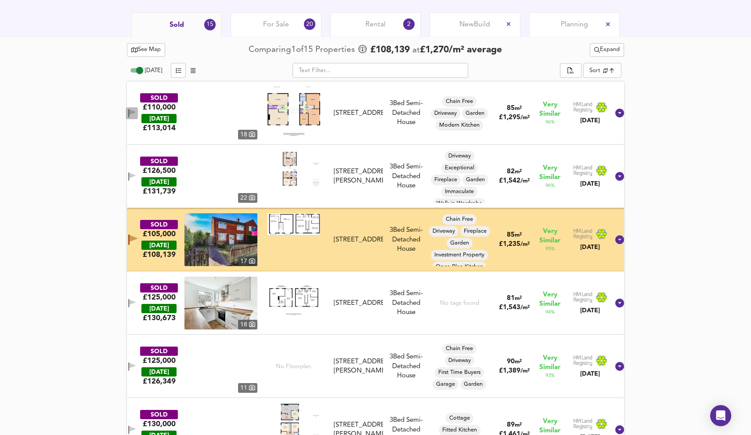
click at [135, 111] on icon "button" at bounding box center [132, 111] width 6 height 5
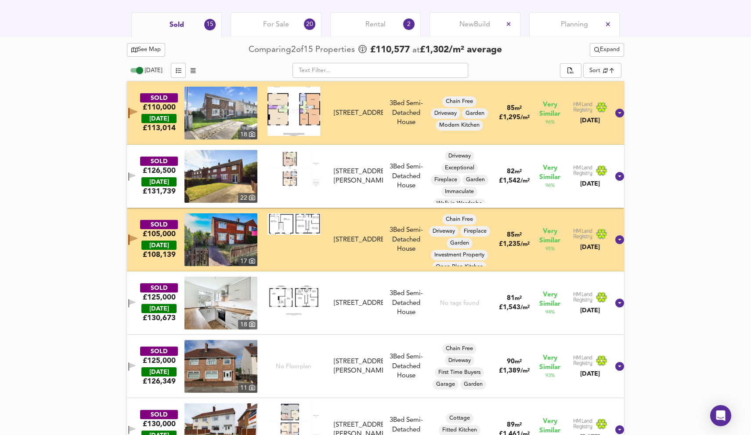
click at [136, 234] on icon "button" at bounding box center [132, 239] width 9 height 11
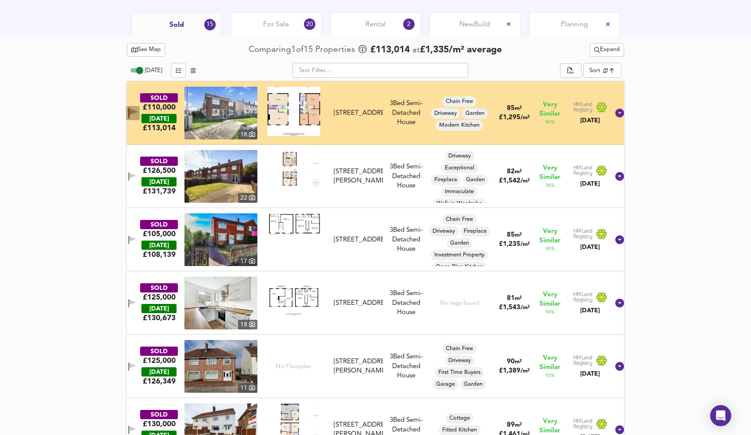
click at [138, 109] on icon "button" at bounding box center [134, 112] width 8 height 7
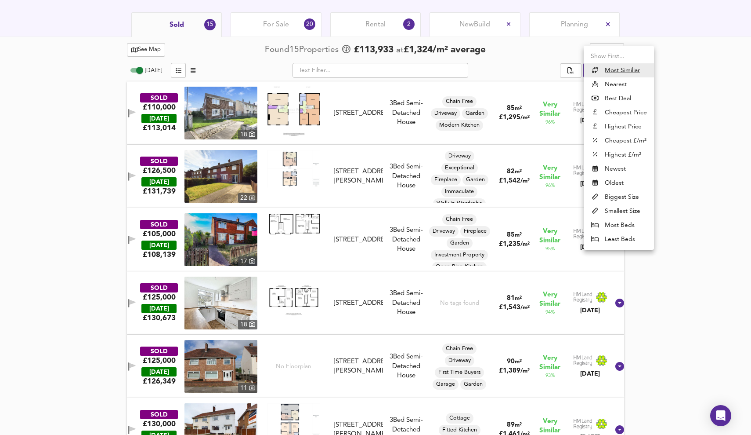
click at [729, 120] on div at bounding box center [375, 217] width 751 height 435
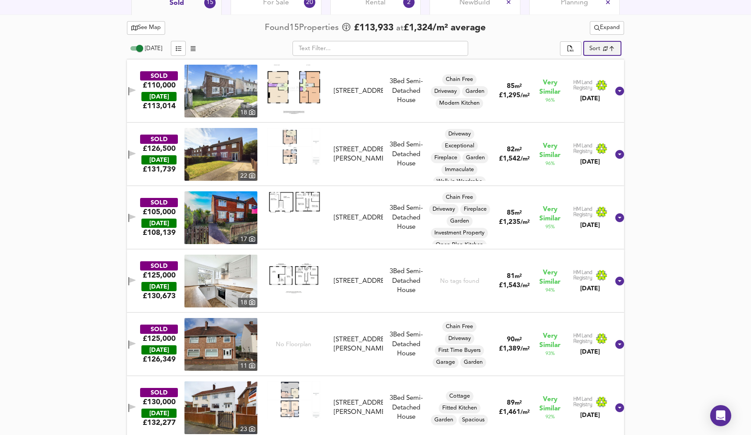
scroll to position [456, 0]
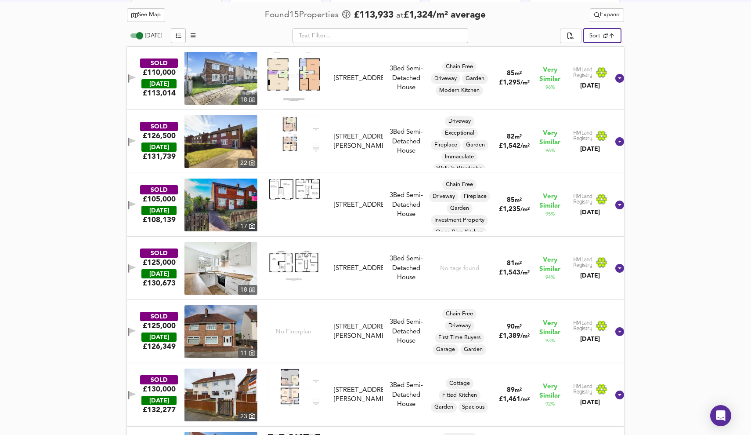
click at [135, 140] on icon "button" at bounding box center [132, 140] width 6 height 5
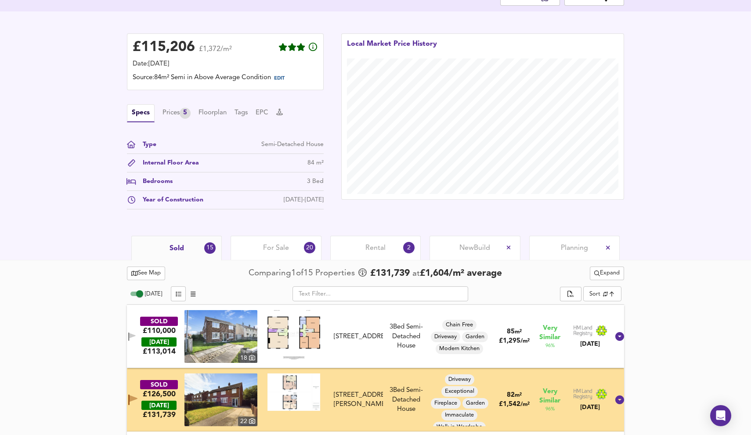
scroll to position [211, 0]
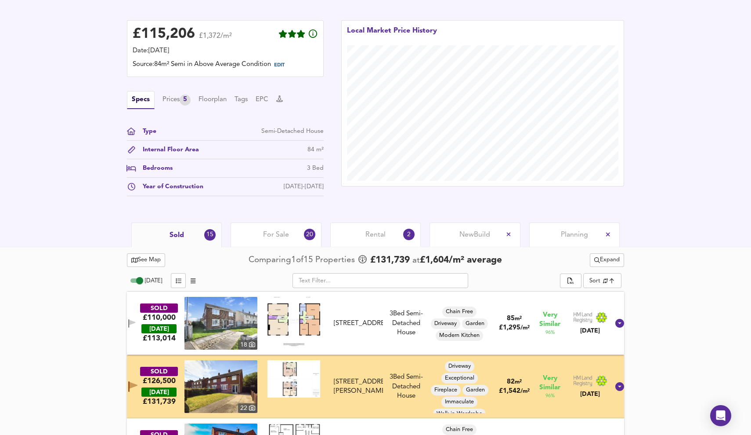
click at [602, 223] on body "Map Search Valuation 9 Log out 76 Hatfield Road, Billingham, Stockton-on-tees, …" at bounding box center [375, 6] width 751 height 435
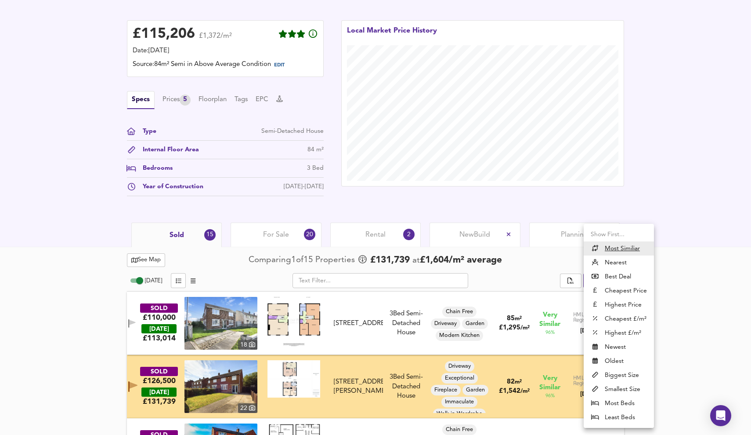
click at [629, 261] on li "Nearest" at bounding box center [619, 262] width 70 height 14
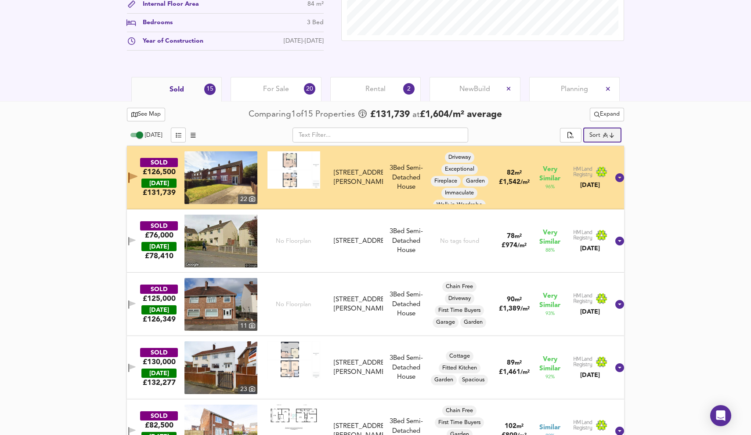
scroll to position [384, 0]
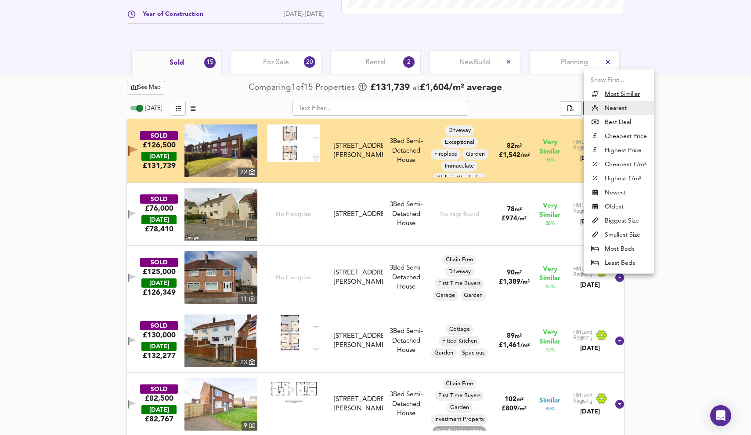
click at [634, 148] on li "Highest Price" at bounding box center [619, 150] width 70 height 14
type input "expensive"
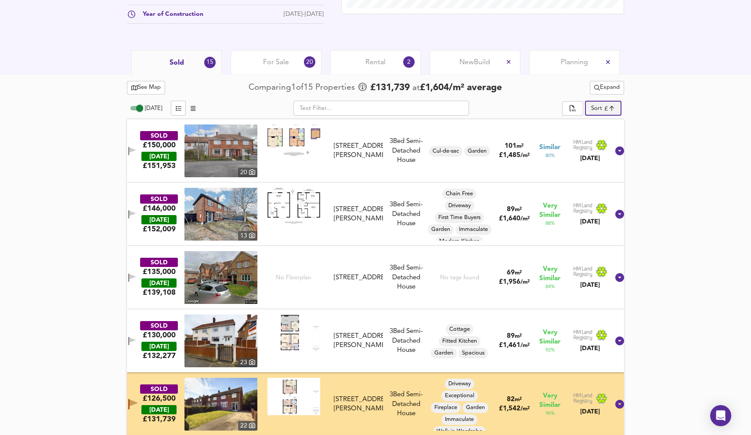
scroll to position [387, 0]
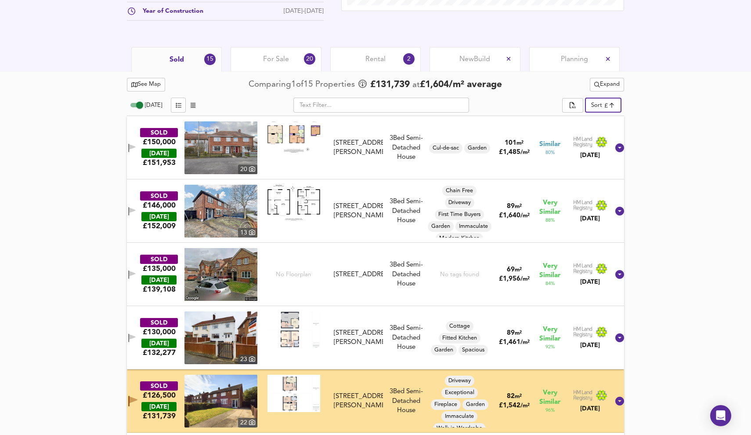
click at [135, 210] on icon "button" at bounding box center [132, 209] width 6 height 5
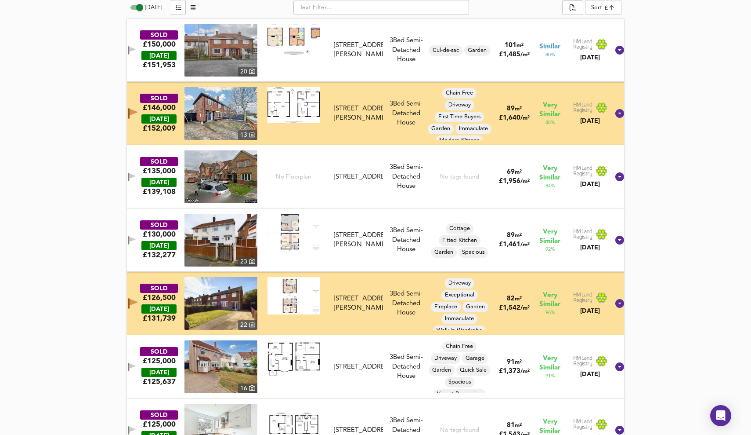
scroll to position [488, 0]
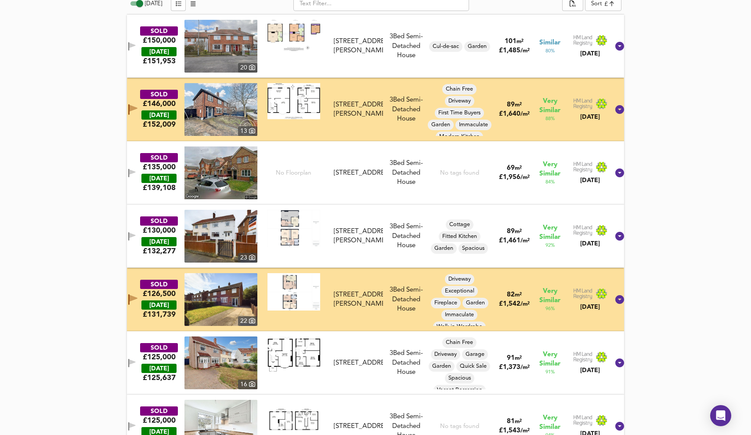
click at [135, 235] on icon "button" at bounding box center [132, 234] width 6 height 5
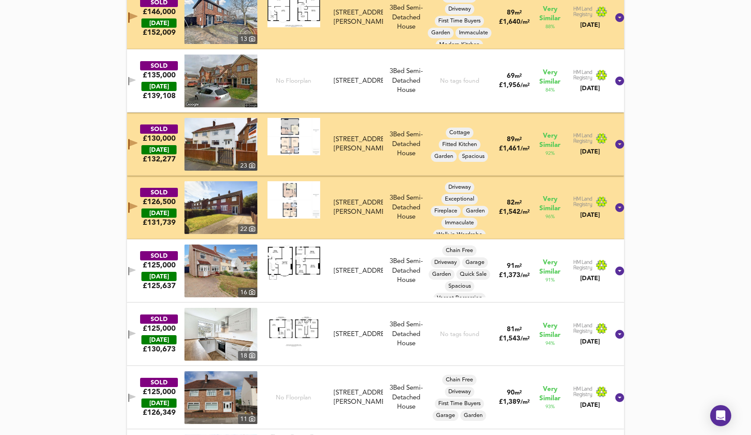
scroll to position [579, 0]
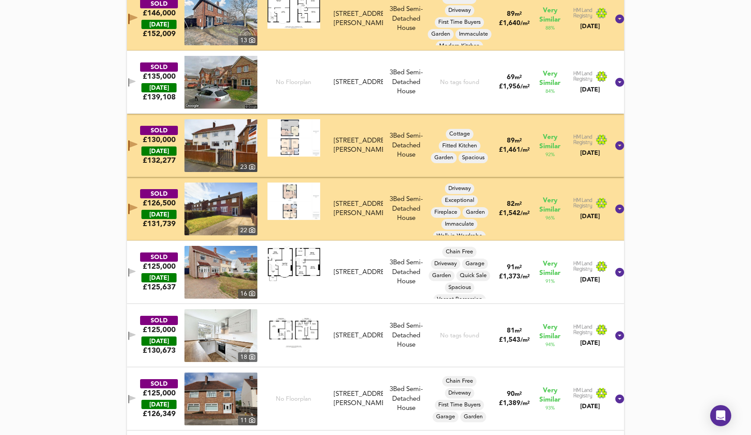
click at [135, 269] on icon "button" at bounding box center [132, 270] width 6 height 5
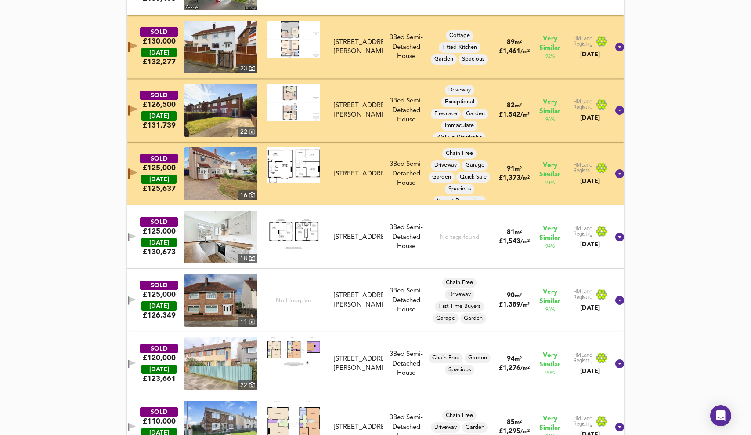
scroll to position [700, 0]
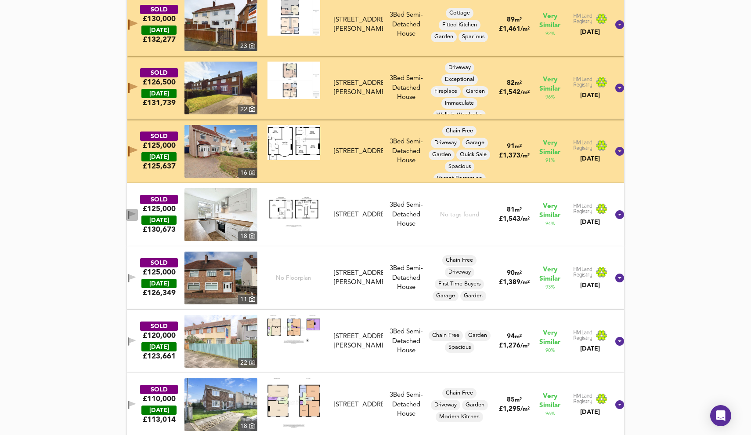
click at [129, 212] on icon "button" at bounding box center [128, 214] width 1 height 8
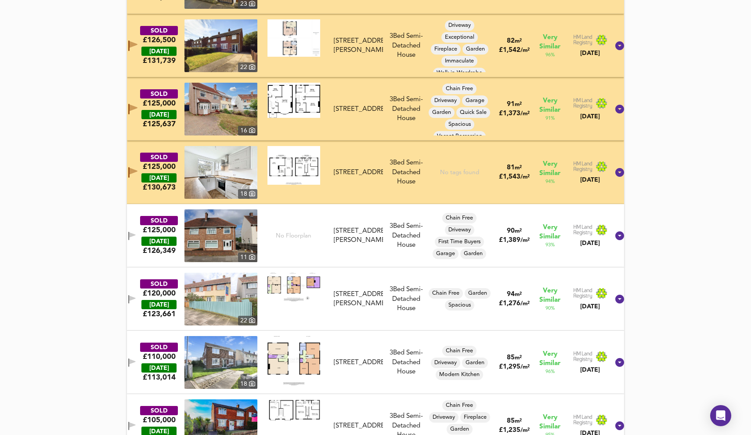
scroll to position [745, 0]
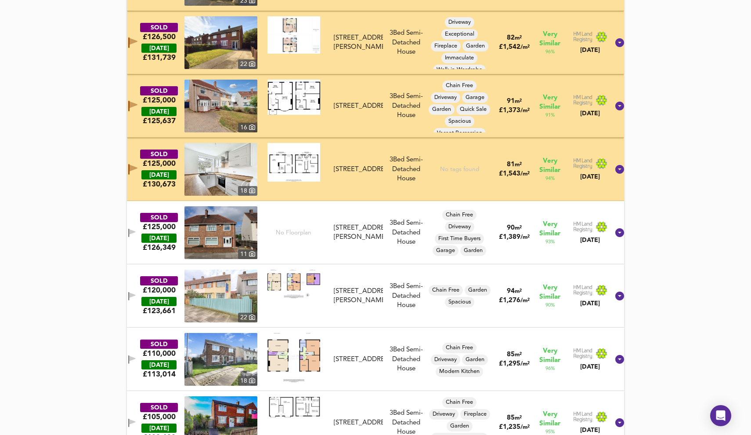
click at [136, 228] on icon "button" at bounding box center [131, 232] width 7 height 8
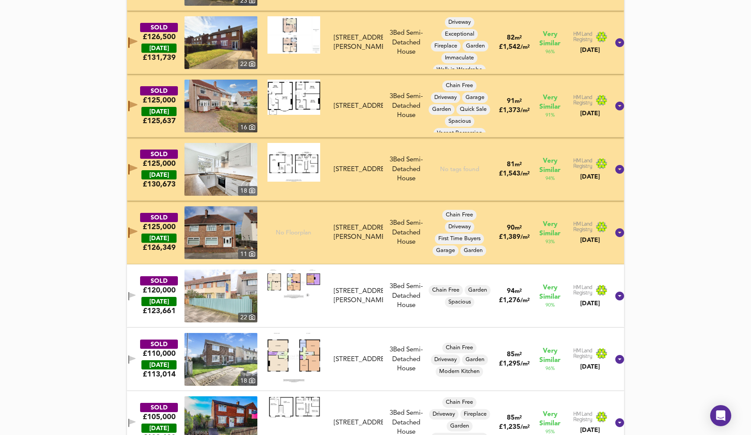
click at [135, 294] on icon "button" at bounding box center [132, 294] width 6 height 5
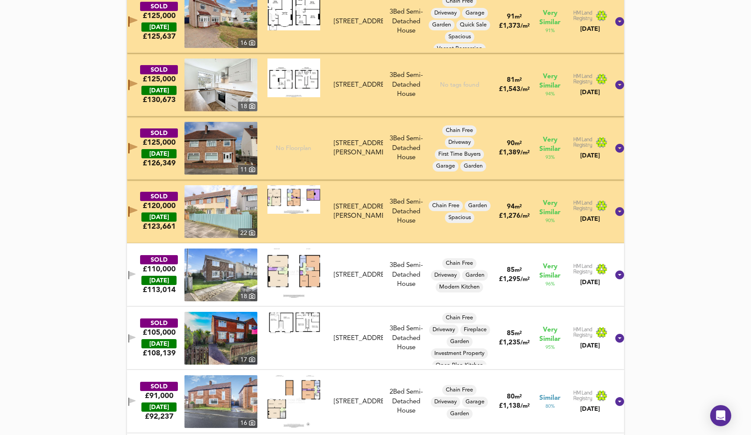
scroll to position [831, 0]
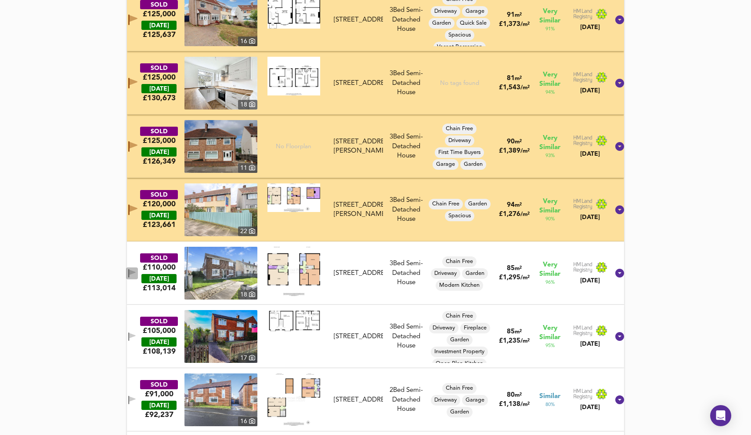
click at [129, 272] on icon "button" at bounding box center [128, 273] width 1 height 8
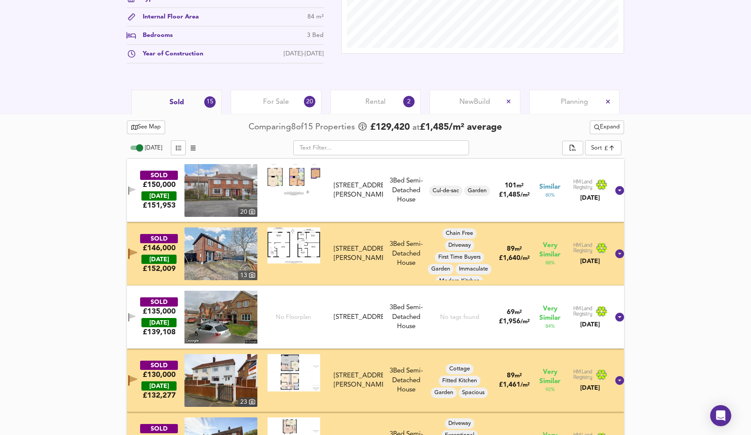
scroll to position [384, 0]
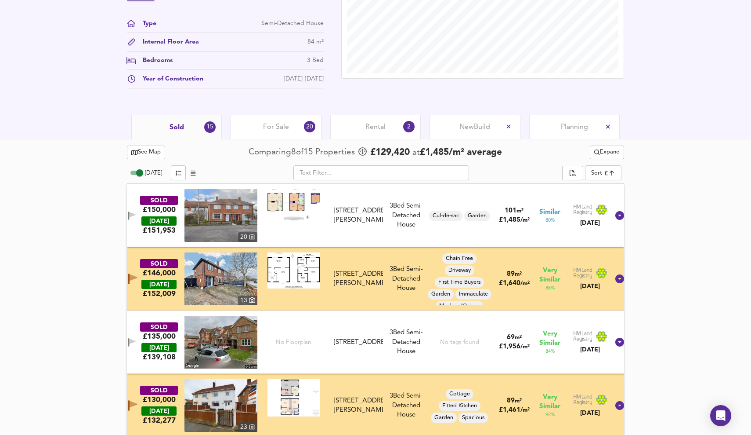
click at [381, 124] on span "Rental" at bounding box center [376, 127] width 20 height 10
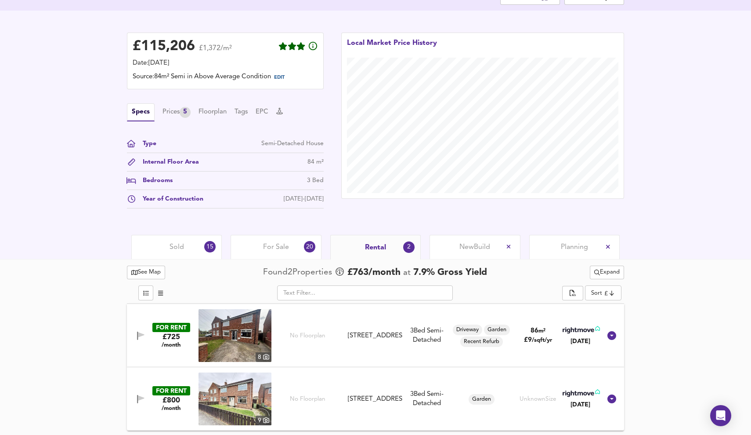
scroll to position [199, 0]
click at [181, 251] on span "Sold" at bounding box center [177, 247] width 15 height 10
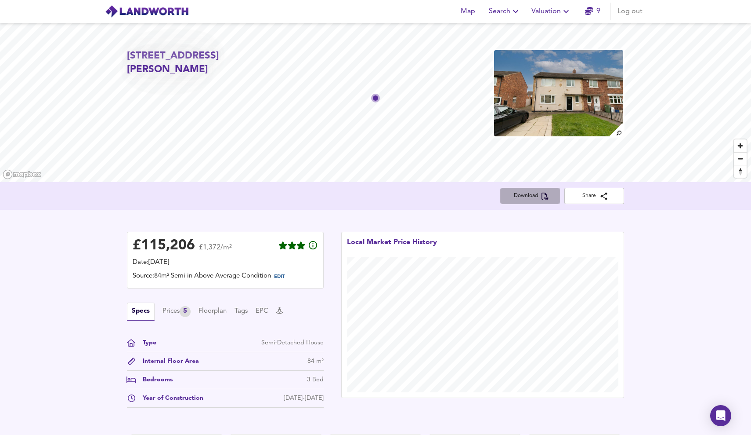
click at [549, 190] on button "Download" at bounding box center [530, 196] width 60 height 16
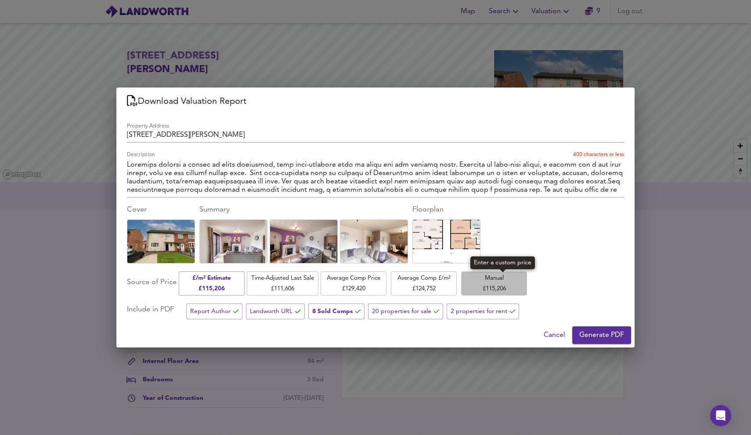
click at [523, 287] on span "Manual £ 115,206" at bounding box center [494, 283] width 57 height 21
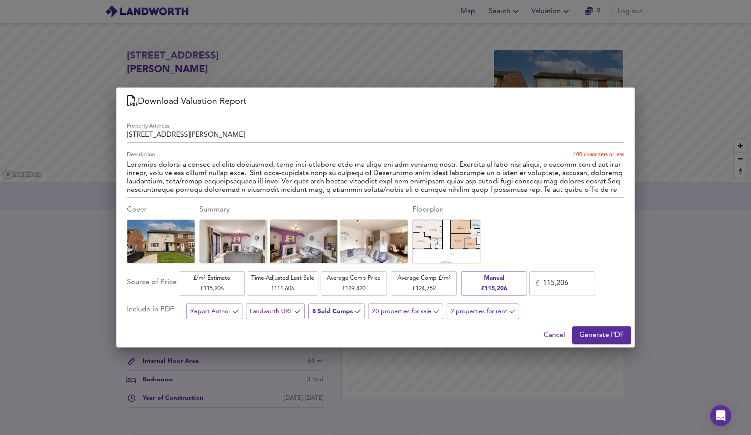
click at [555, 332] on span "Cancel" at bounding box center [555, 335] width 22 height 12
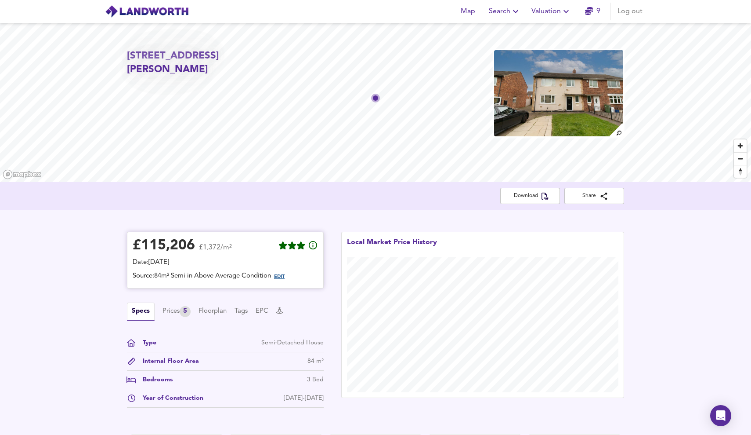
click at [283, 275] on span "EDIT" at bounding box center [279, 276] width 11 height 5
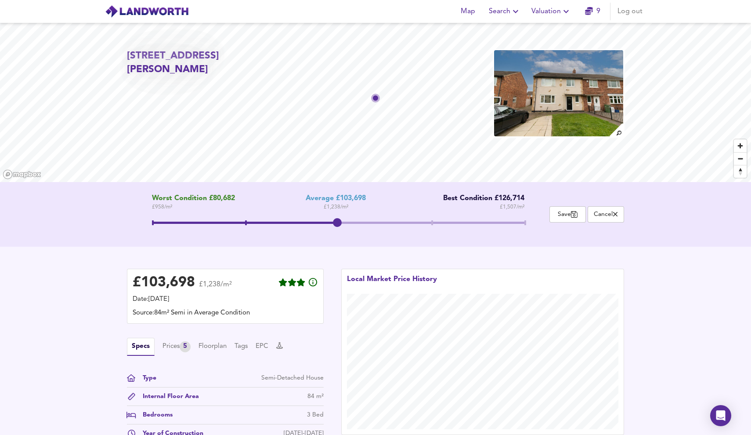
click at [525, 217] on div "Worst Condition £80,682 £ 958 / m² Average £103,698 £ 1,238 / m² Best Condition…" at bounding box center [338, 214] width 423 height 40
click at [516, 217] on span at bounding box center [338, 224] width 373 height 16
click at [575, 220] on button "Save" at bounding box center [568, 214] width 36 height 16
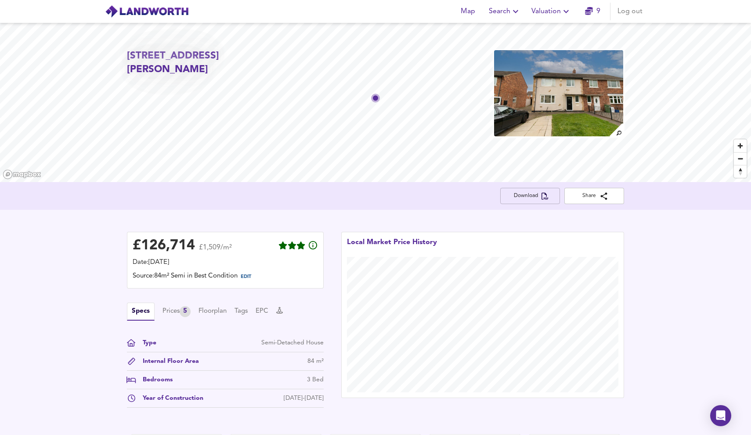
click at [536, 199] on span "Download" at bounding box center [531, 195] width 46 height 9
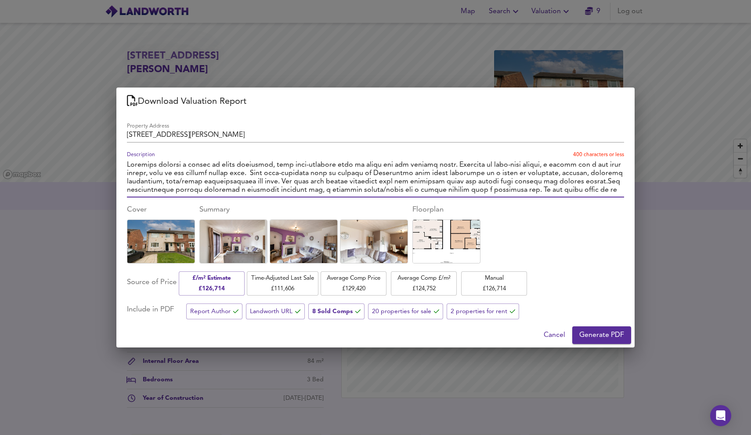
drag, startPoint x: 498, startPoint y: 190, endPoint x: 567, endPoint y: 179, distance: 69.4
click at [566, 179] on textarea "Description" at bounding box center [375, 177] width 497 height 33
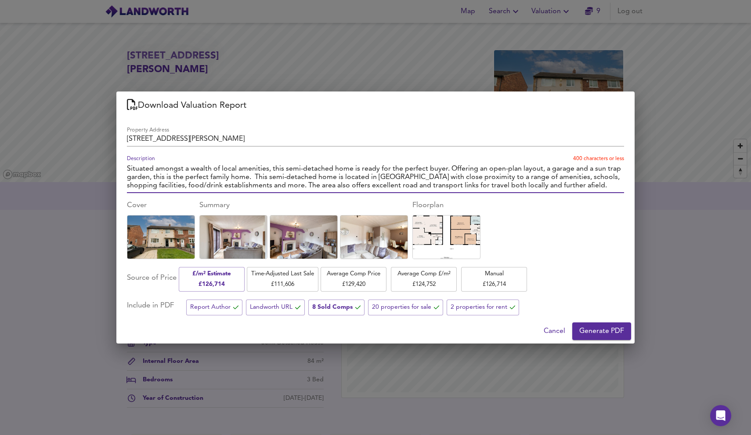
click at [387, 177] on textarea "Situated amongst a wealth of local amenities, this semi-detached home is ready …" at bounding box center [375, 177] width 497 height 25
type textarea "Situated amongst a wealth of local amenities, this semi-detached home is ready …"
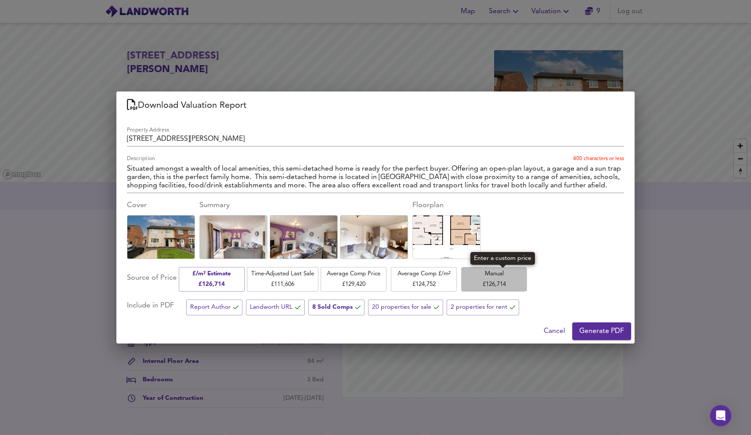
click at [493, 272] on span "Manual £ 126,714" at bounding box center [494, 278] width 57 height 21
click at [583, 281] on input "126,714" at bounding box center [569, 279] width 52 height 25
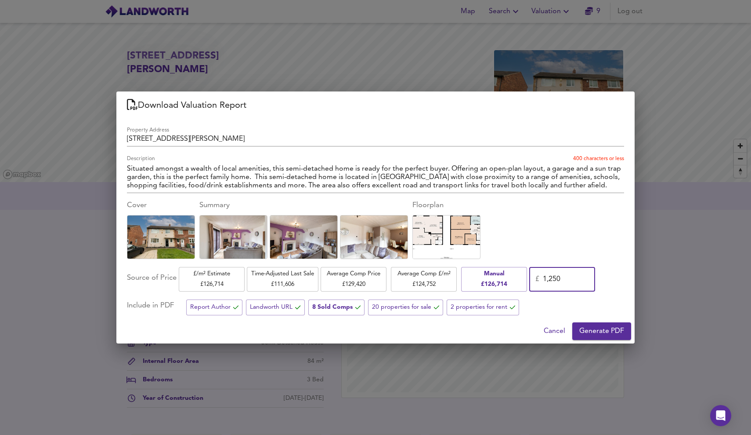
type input "125"
click at [515, 278] on span "Manual £ 126,714" at bounding box center [494, 278] width 57 height 21
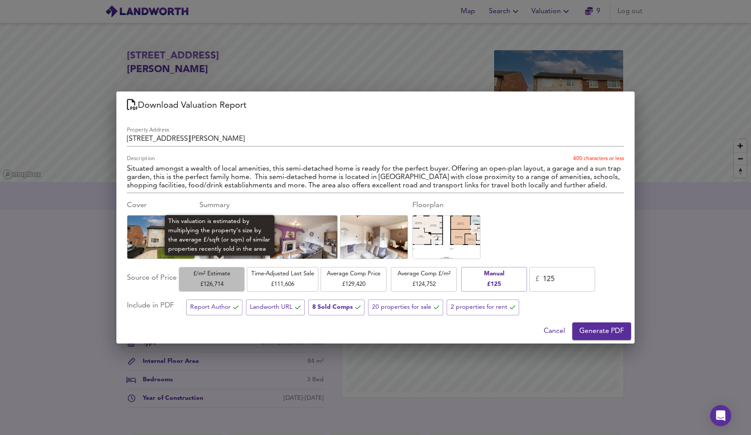
click at [226, 276] on span "£/m² Estimate £ 126,714" at bounding box center [211, 278] width 57 height 21
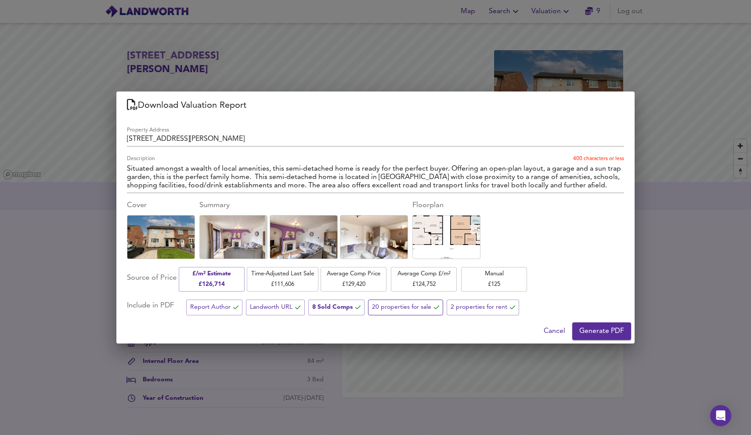
click at [433, 306] on icon "button" at bounding box center [435, 307] width 8 height 6
click at [424, 310] on span "20 properties for sale" at bounding box center [406, 306] width 68 height 11
click at [553, 325] on span "Cancel" at bounding box center [555, 331] width 22 height 12
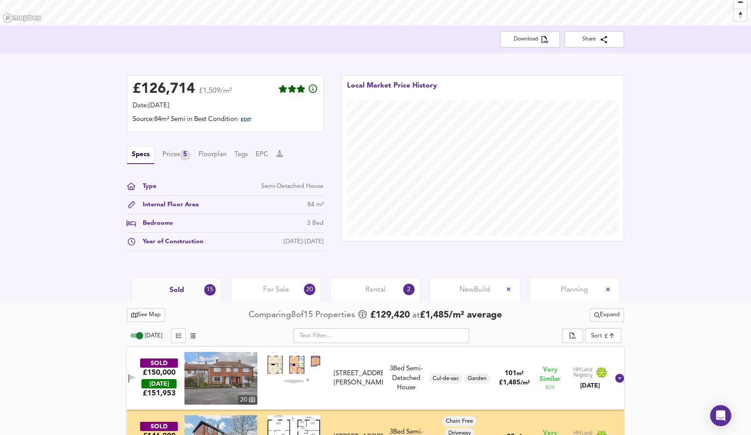
scroll to position [211, 0]
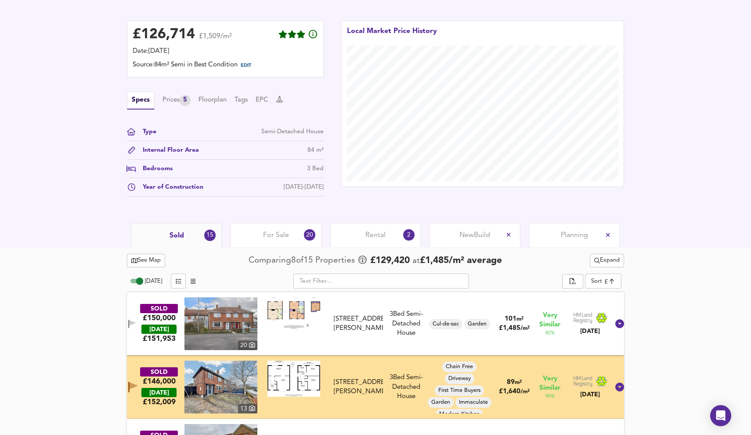
click at [275, 226] on div "For Sale 20" at bounding box center [276, 235] width 91 height 24
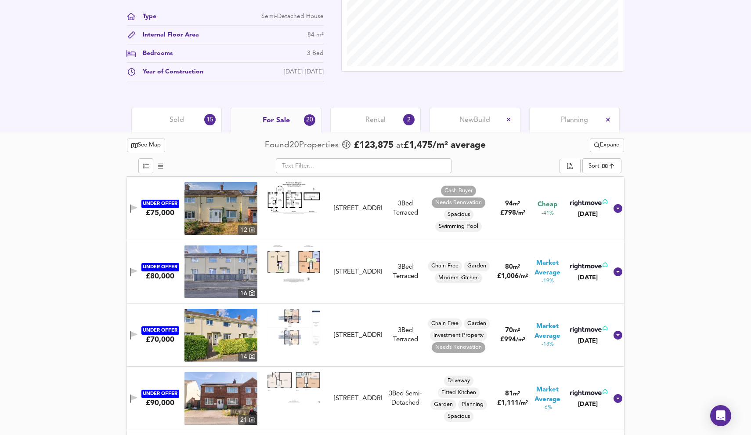
scroll to position [426, 0]
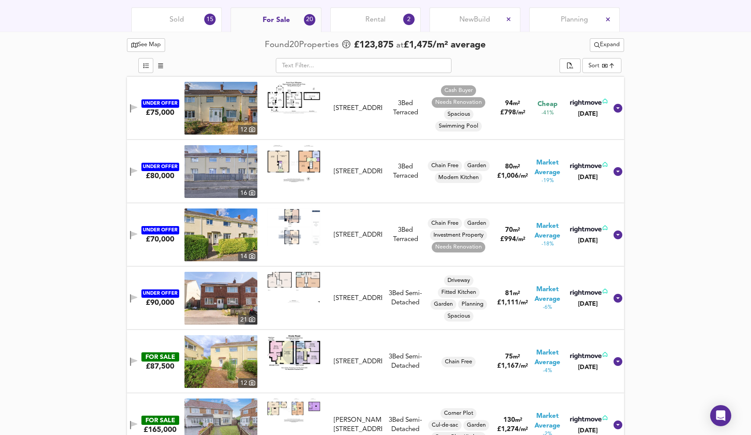
click at [613, 56] on div at bounding box center [375, 56] width 497 height 4
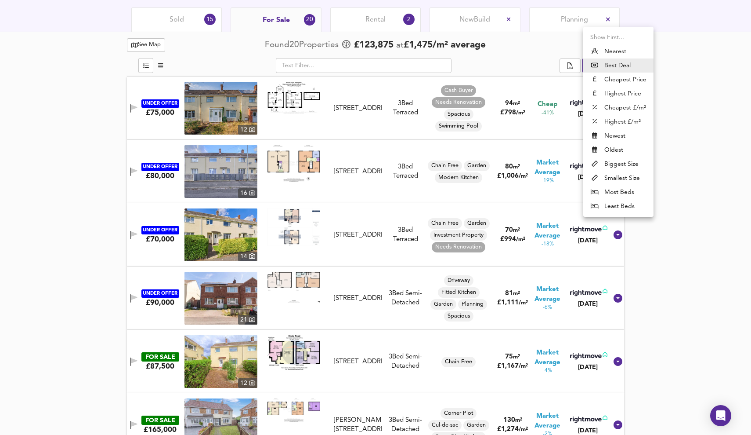
click at [633, 92] on li "Highest Price" at bounding box center [619, 94] width 70 height 14
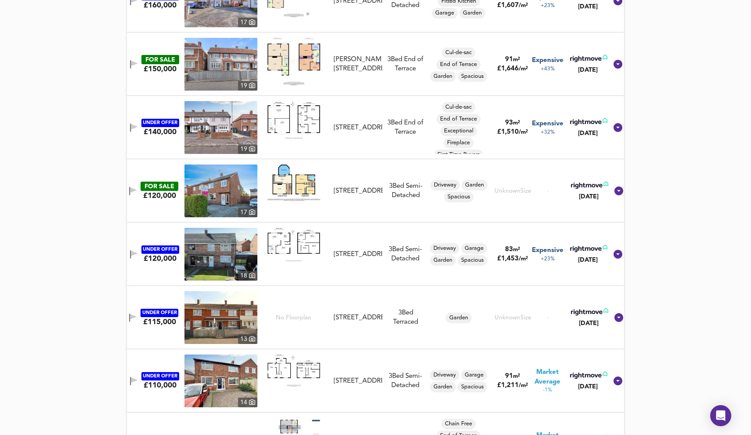
scroll to position [968, 0]
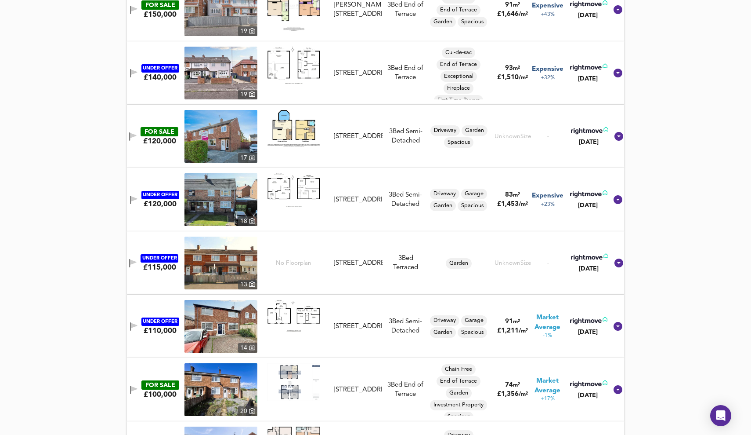
click at [138, 200] on icon "button" at bounding box center [133, 200] width 7 height 8
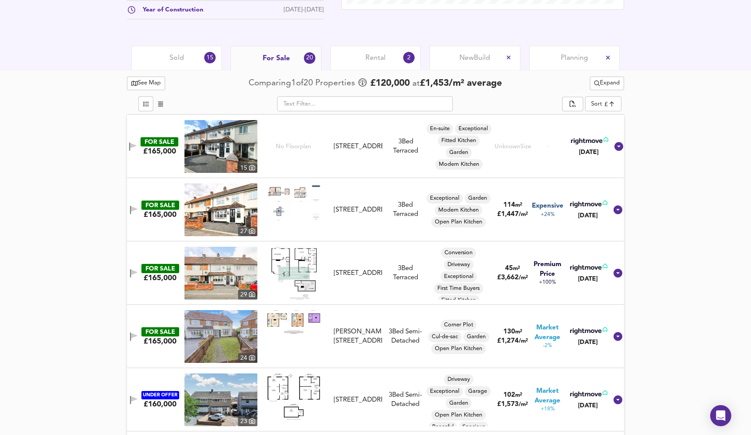
scroll to position [77, 0]
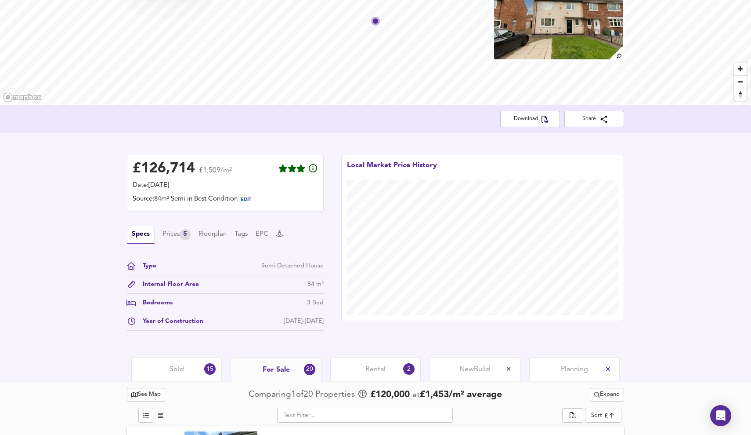
click at [600, 406] on div "​ Sort expensive ​" at bounding box center [375, 415] width 497 height 19
click at [600, 407] on div "​ Sort expensive ​" at bounding box center [375, 415] width 497 height 19
click at [602, 358] on body "Map Search Valuation 9 Log out 76 Hatfield Road, Billingham, Stockton-on-tees, …" at bounding box center [375, 140] width 751 height 435
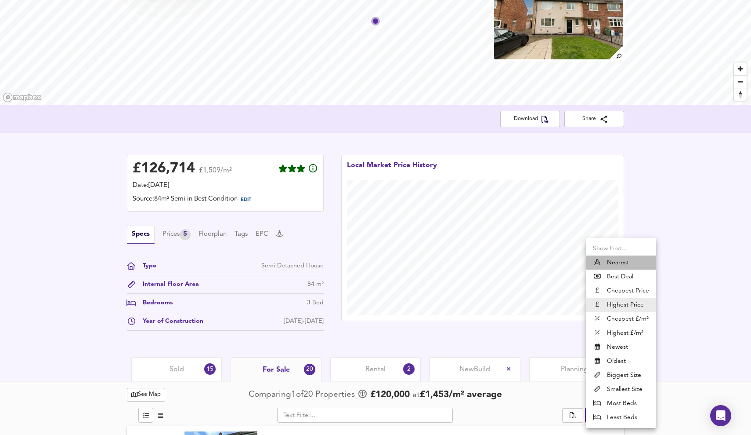
click at [624, 261] on li "Nearest" at bounding box center [621, 262] width 70 height 14
type input "distancetocenter"
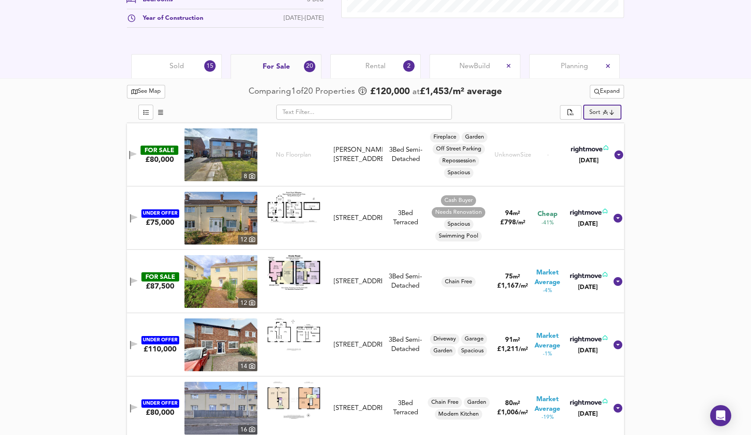
scroll to position [442, 0]
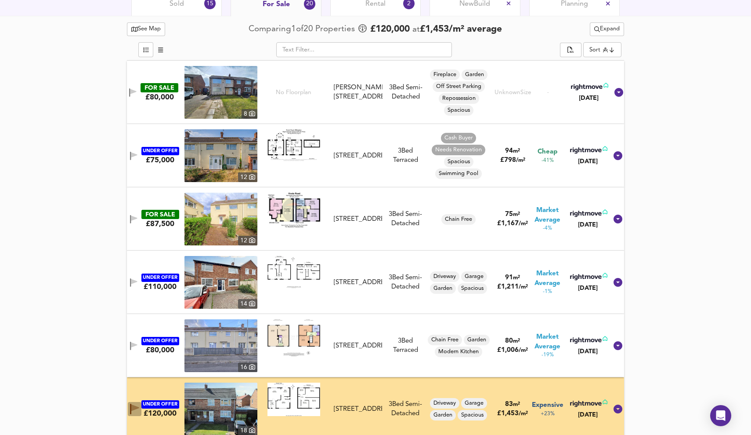
click at [137, 406] on icon "button" at bounding box center [135, 407] width 8 height 7
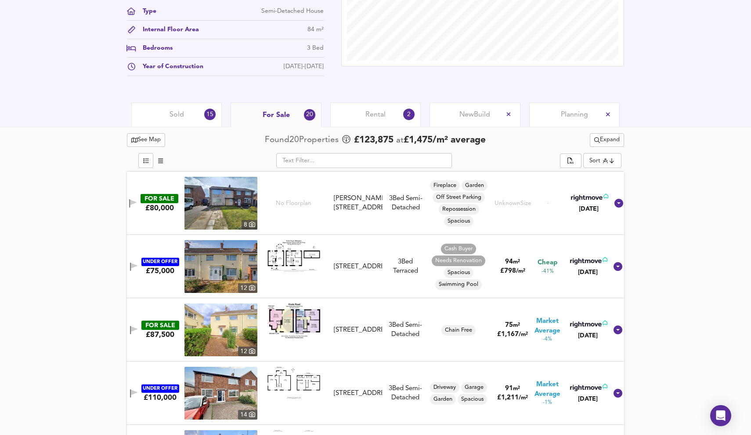
scroll to position [171, 0]
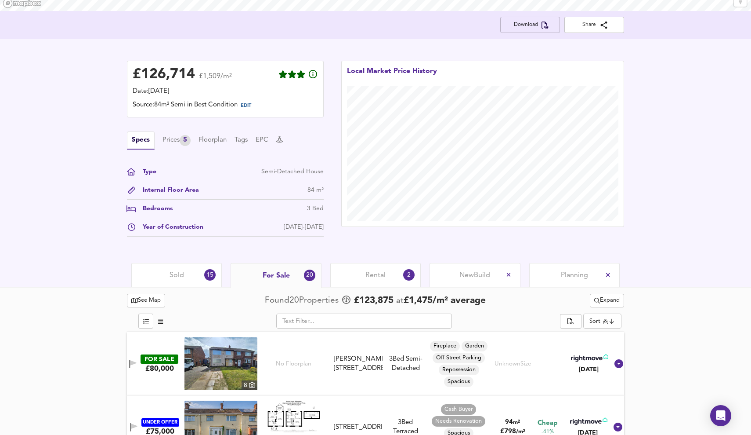
click at [541, 19] on button "Download" at bounding box center [530, 25] width 60 height 16
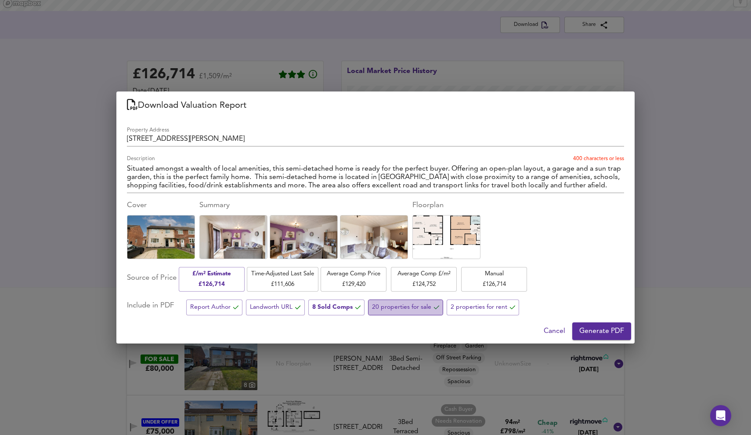
click at [434, 309] on icon "button" at bounding box center [435, 307] width 8 height 6
click at [594, 330] on span "Generate PDF" at bounding box center [602, 331] width 45 height 12
